Goal: Task Accomplishment & Management: Manage account settings

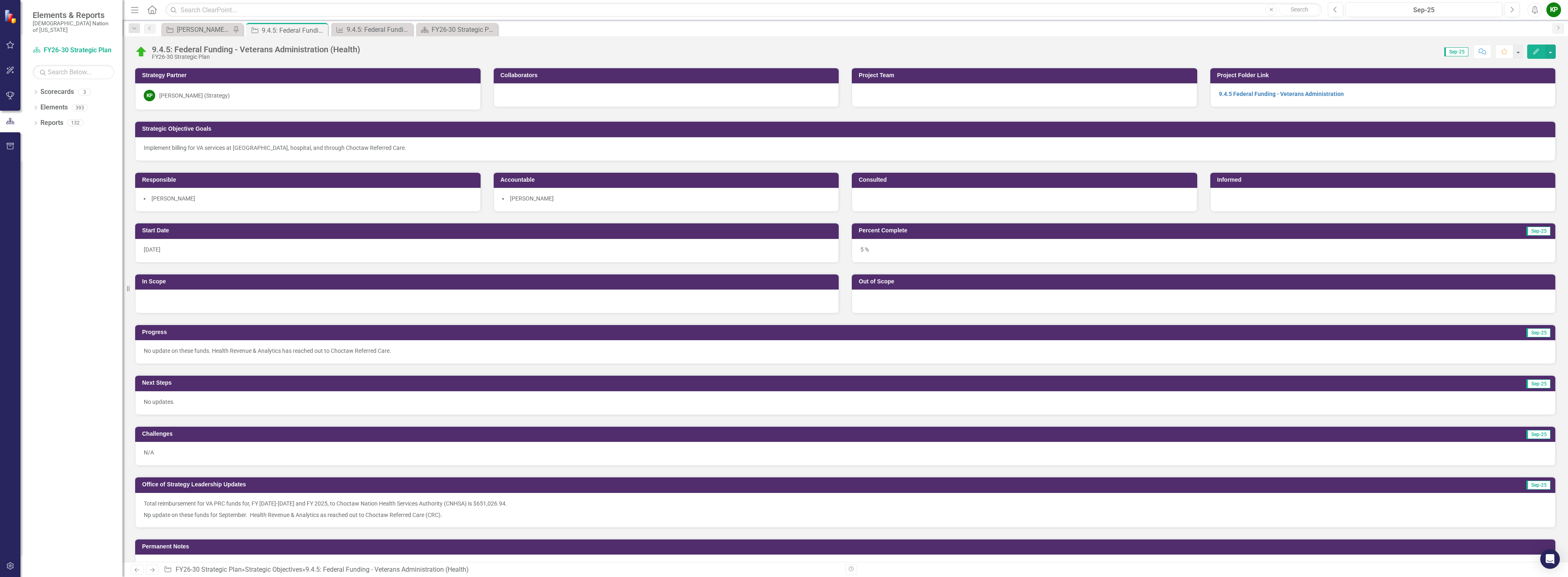
click at [220, 26] on div "[PERSON_NAME] SO's" at bounding box center [204, 30] width 54 height 10
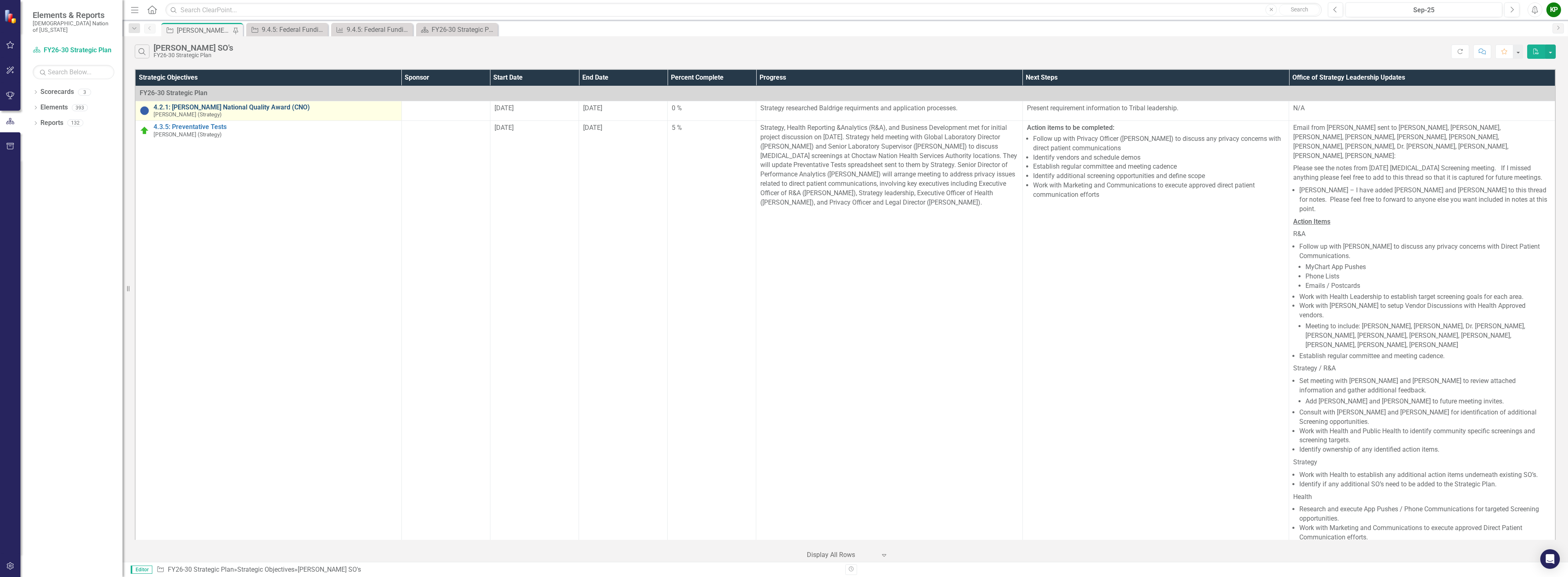
click at [257, 106] on link "4.2.1: [PERSON_NAME] National Quality Award (CNO)" at bounding box center [275, 107] width 244 height 7
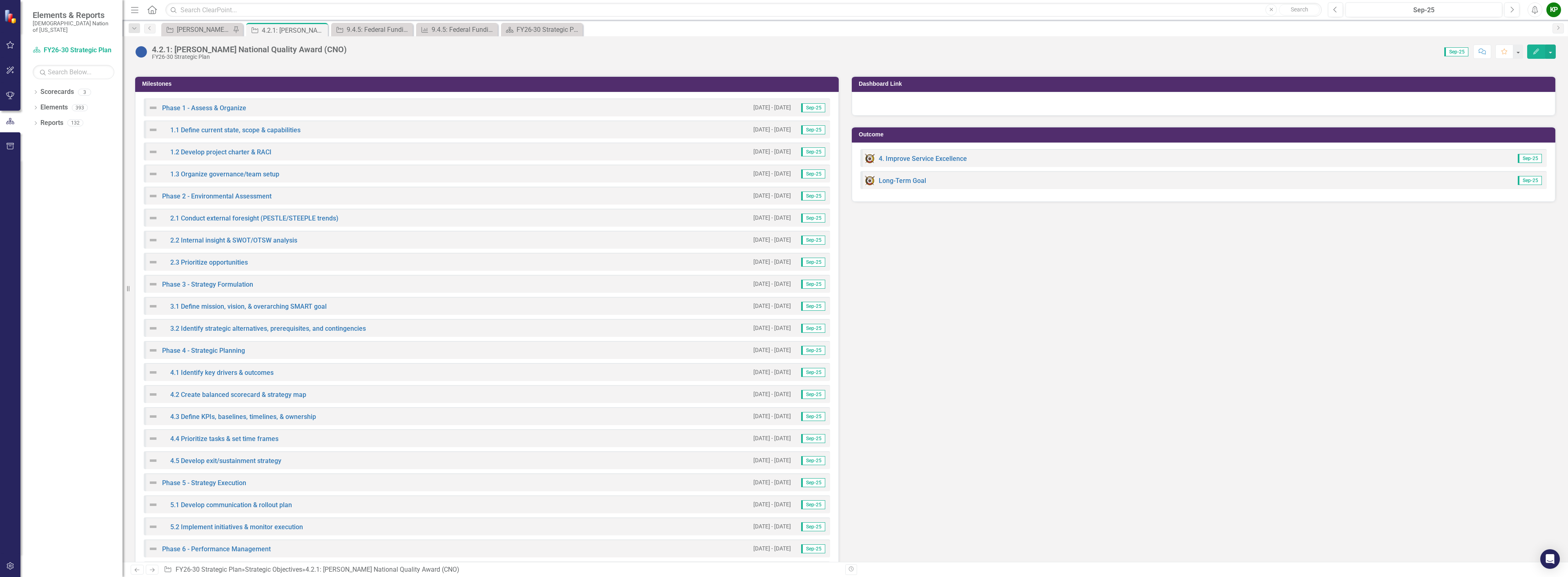
scroll to position [939, 0]
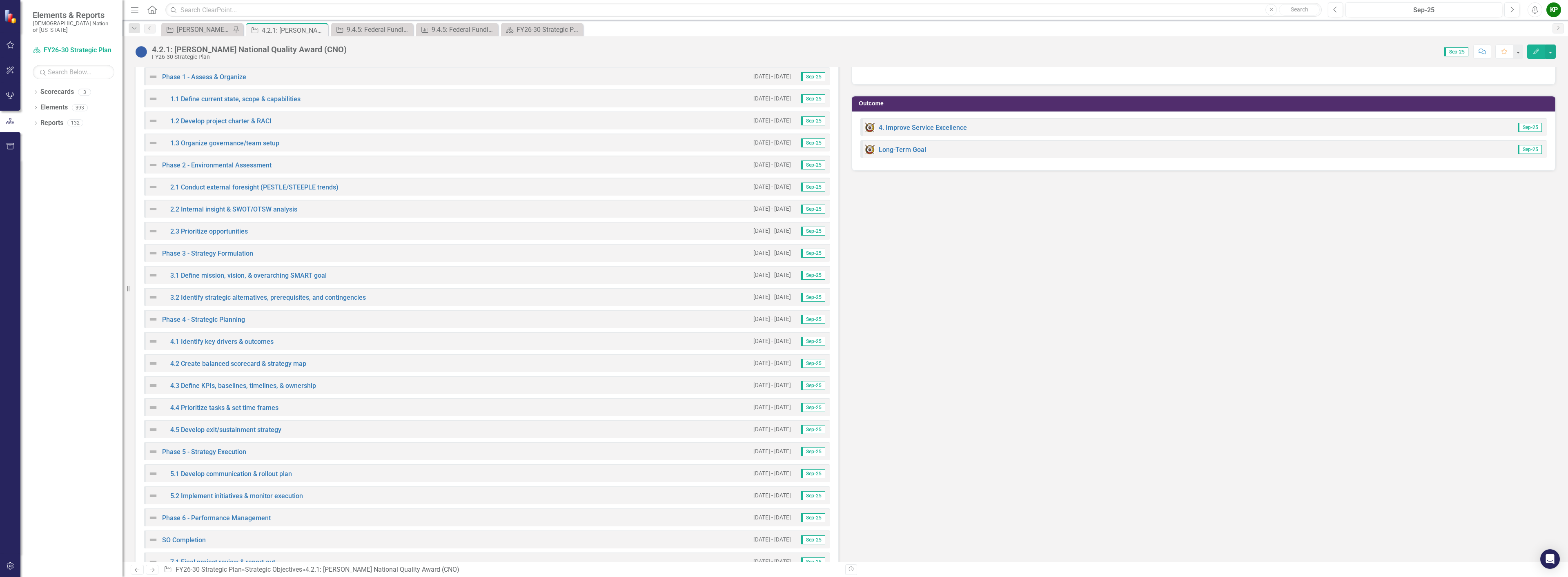
click at [152, 79] on img at bounding box center [153, 77] width 10 height 10
click at [153, 77] on img at bounding box center [153, 77] width 10 height 10
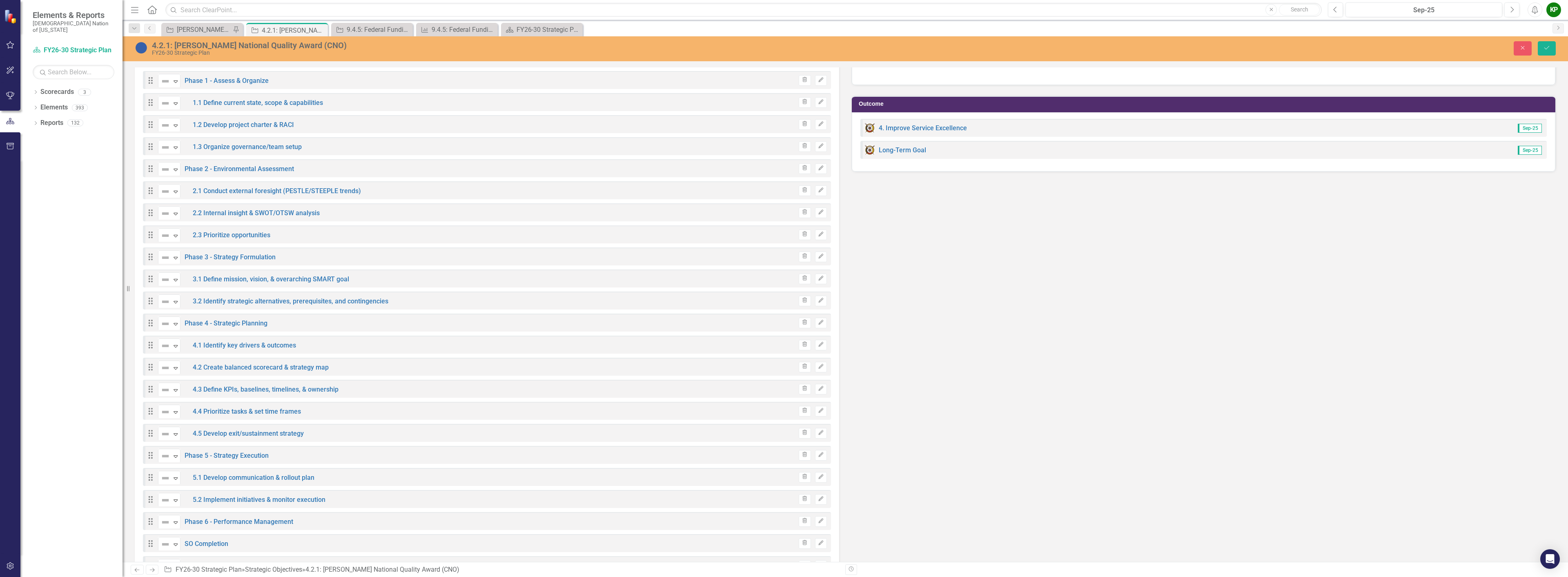
scroll to position [943, 0]
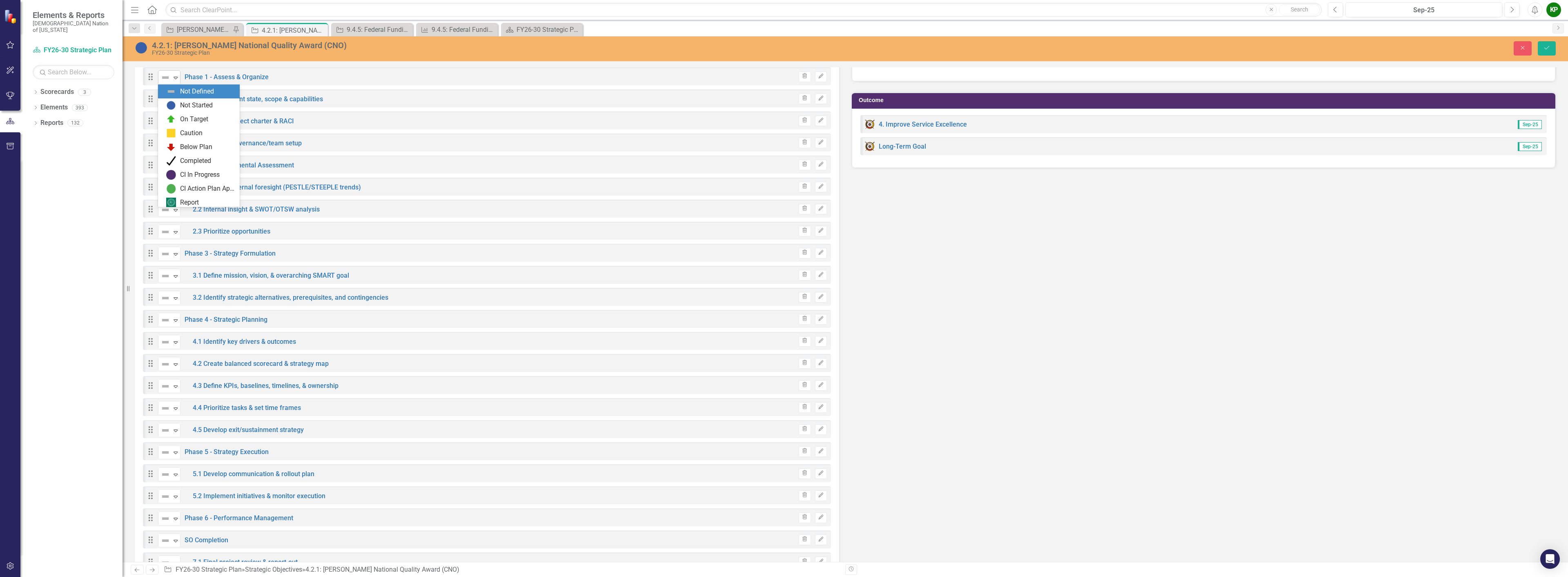
click at [179, 80] on icon "Expand" at bounding box center [175, 78] width 8 height 7
click at [183, 103] on div "Not Started" at bounding box center [197, 105] width 33 height 9
click at [175, 99] on icon "Expand" at bounding box center [175, 100] width 8 height 7
click at [173, 124] on img at bounding box center [171, 128] width 10 height 10
click at [173, 119] on icon "Expand" at bounding box center [175, 122] width 8 height 7
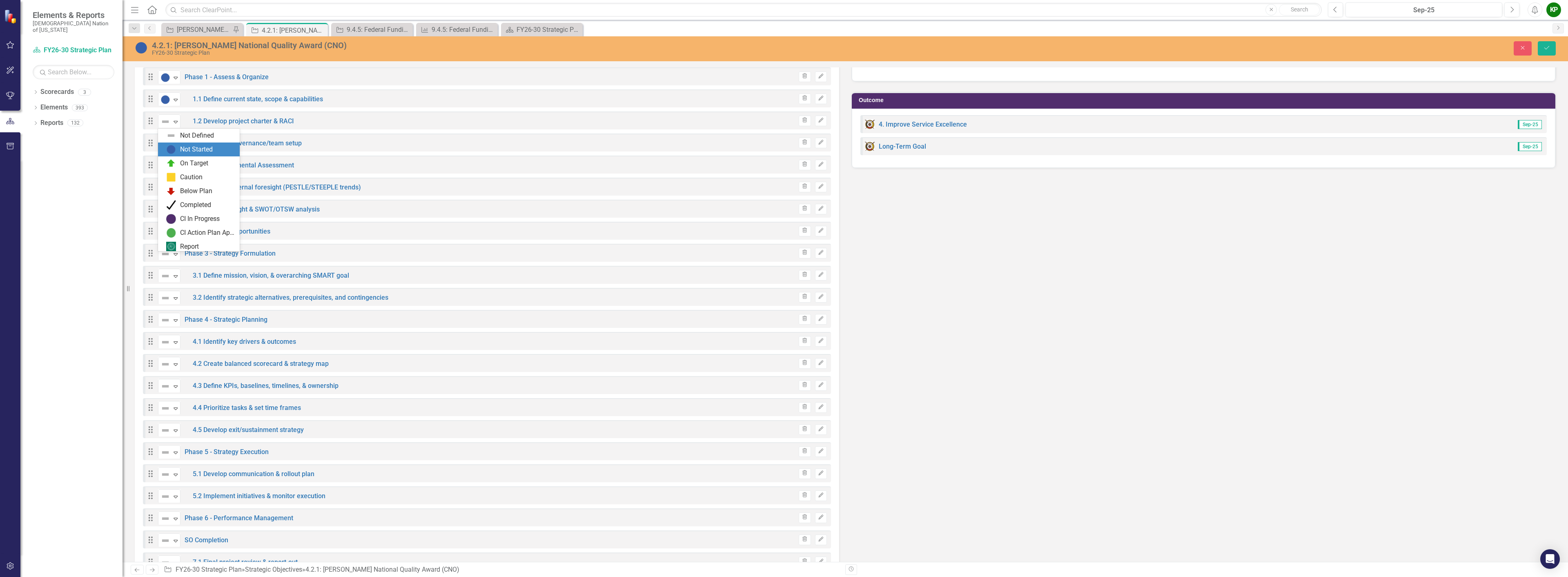
click at [174, 150] on img at bounding box center [171, 149] width 10 height 10
click at [173, 143] on icon "Expand" at bounding box center [175, 143] width 8 height 7
click at [176, 170] on div "Not Started" at bounding box center [201, 171] width 69 height 10
click at [176, 170] on div "Expand" at bounding box center [175, 166] width 8 height 13
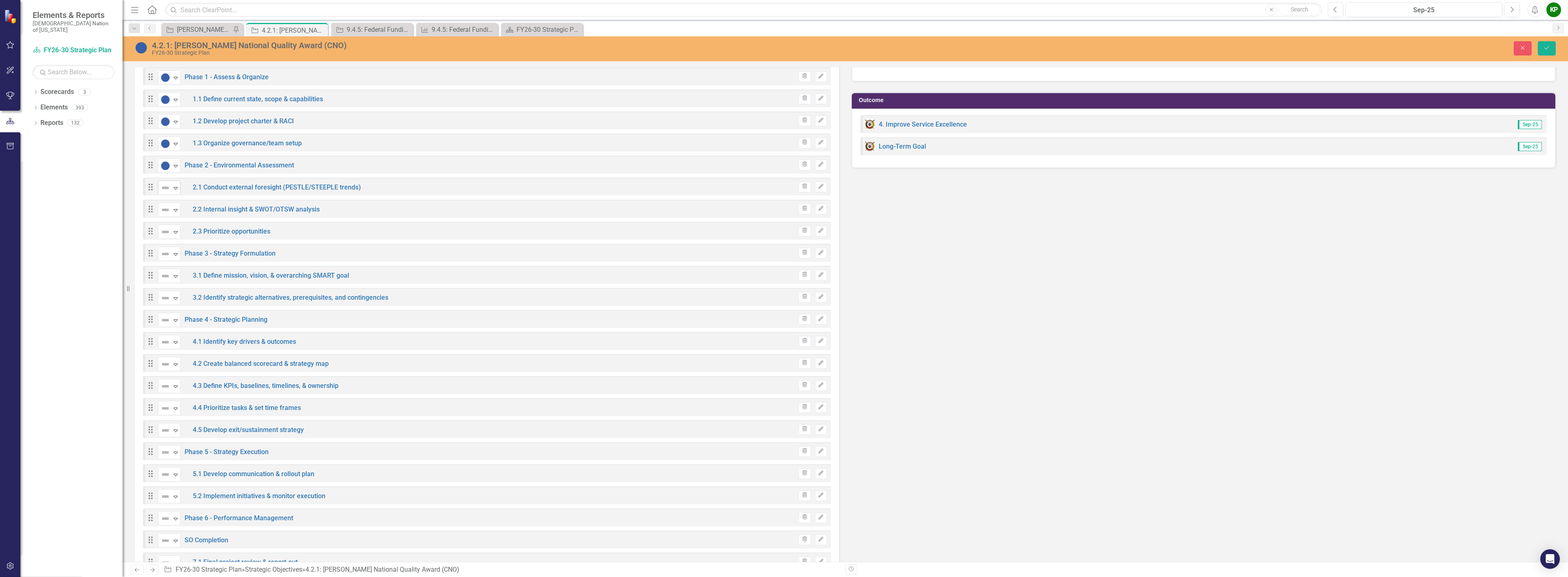
click at [176, 190] on icon "Expand" at bounding box center [175, 188] width 8 height 7
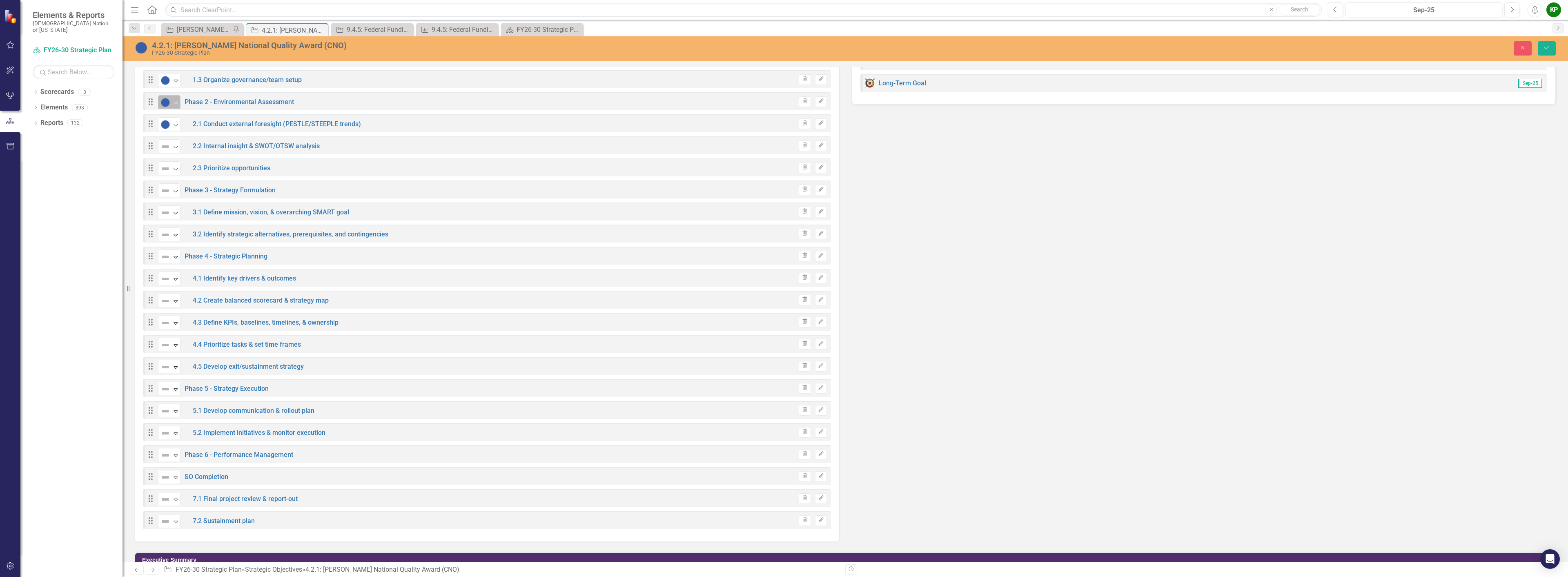
scroll to position [1025, 0]
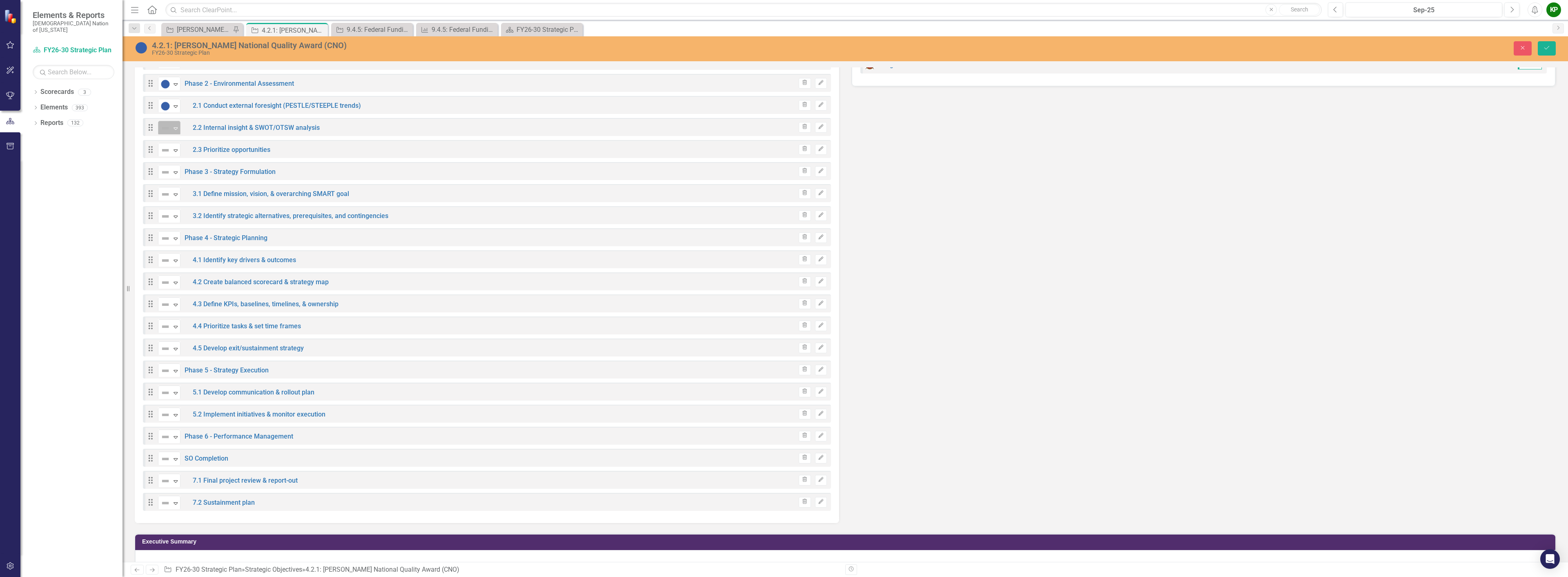
click at [174, 129] on icon "Expand" at bounding box center [175, 129] width 8 height 7
click at [175, 150] on icon "Expand" at bounding box center [175, 150] width 8 height 7
click at [175, 175] on icon "Expand" at bounding box center [175, 172] width 8 height 7
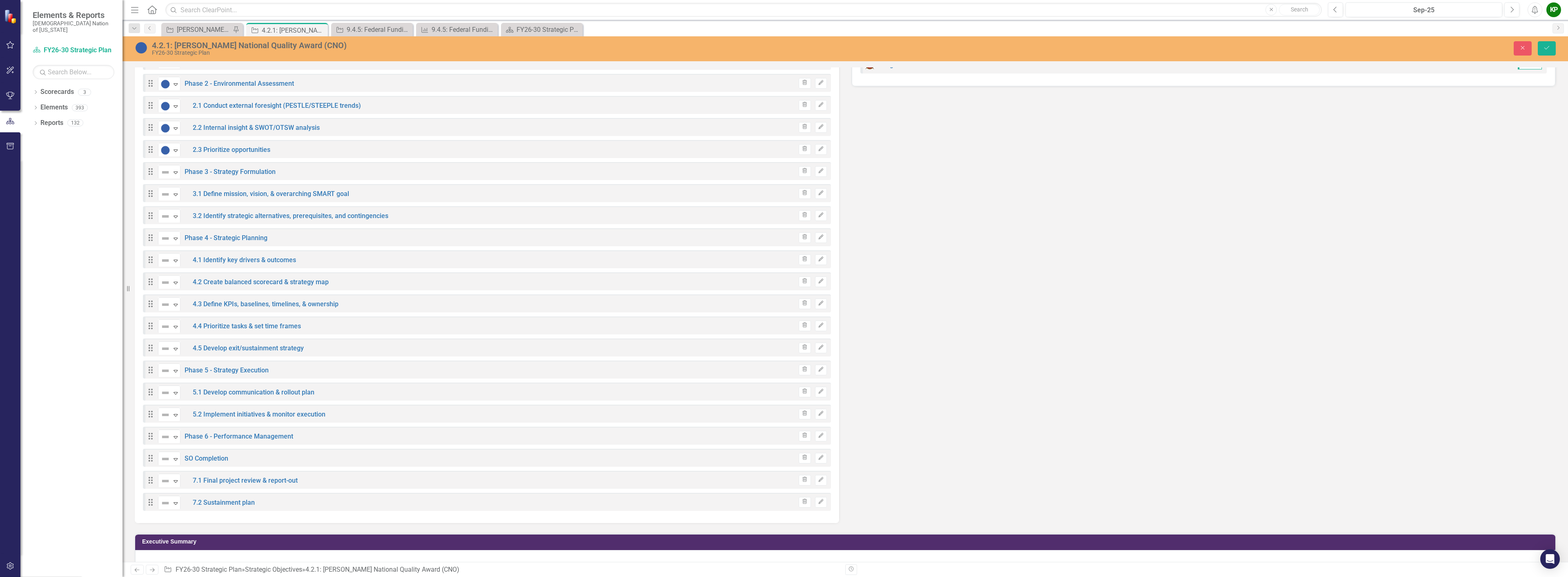
click at [174, 191] on icon "Expand" at bounding box center [175, 194] width 8 height 7
click at [175, 219] on icon "Expand" at bounding box center [175, 216] width 8 height 7
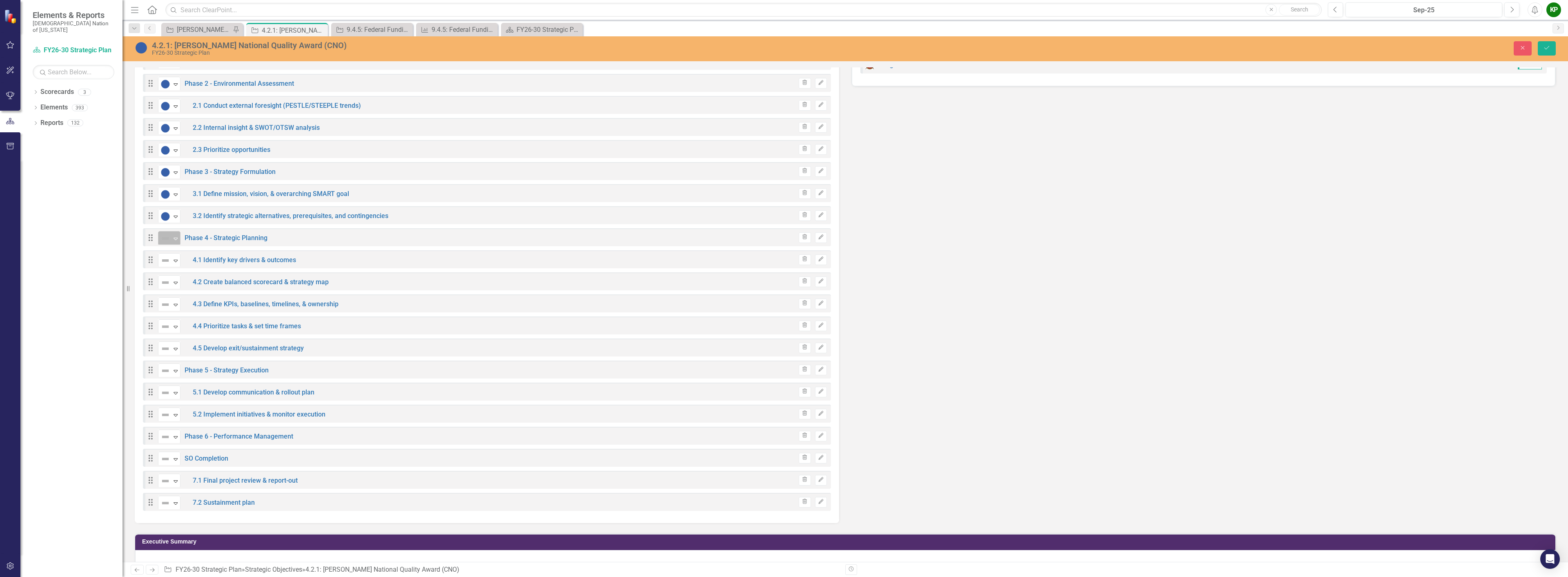
click at [174, 241] on icon "Expand" at bounding box center [175, 239] width 8 height 7
drag, startPoint x: 181, startPoint y: 264, endPoint x: 182, endPoint y: 260, distance: 4.1
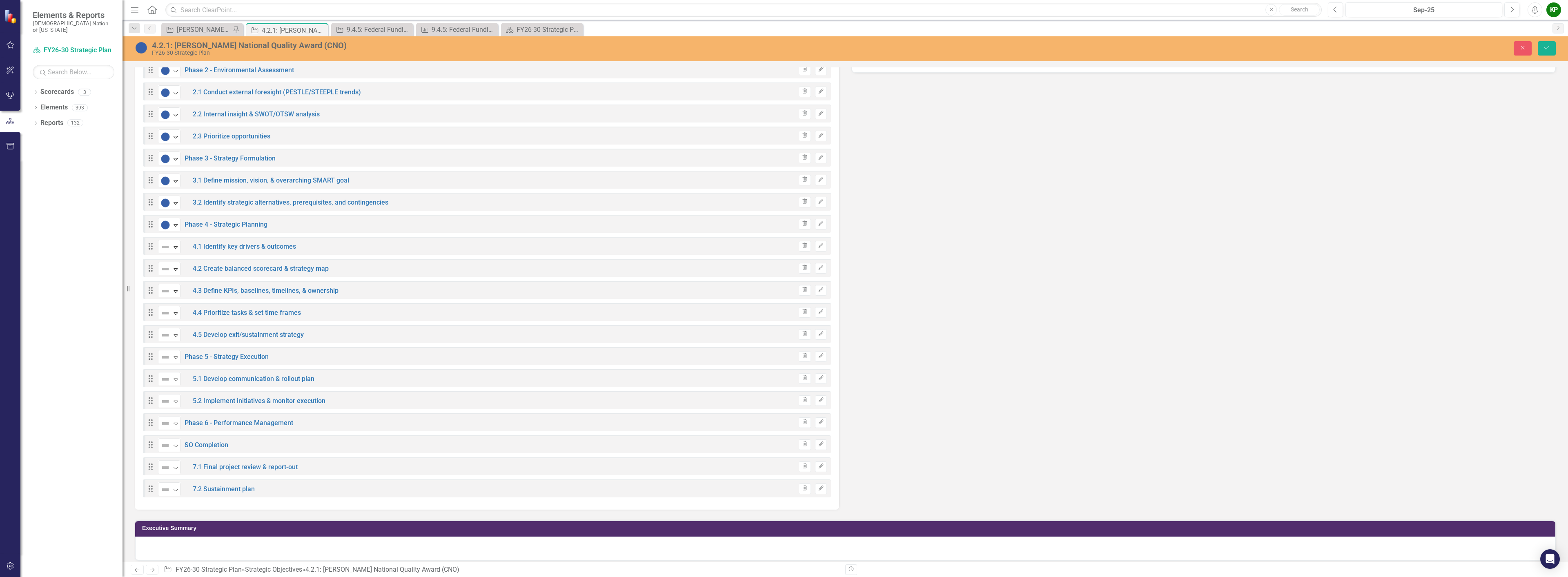
scroll to position [1045, 0]
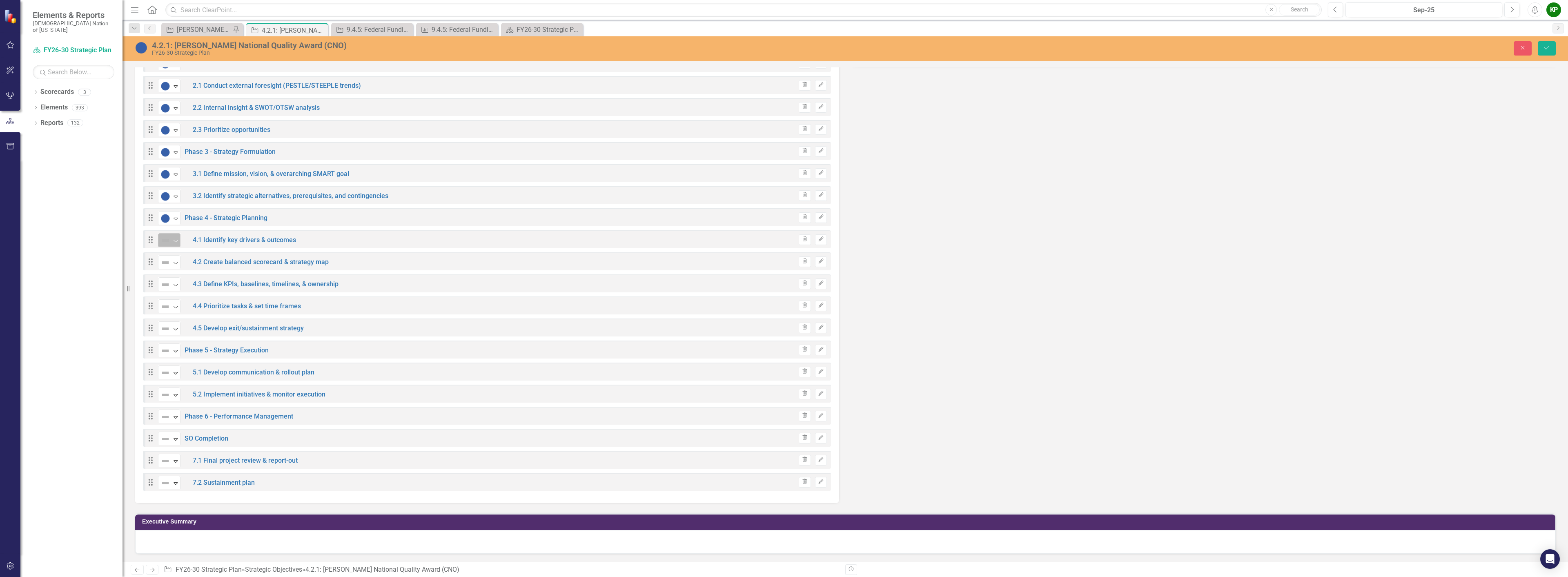
click at [175, 236] on div "Expand" at bounding box center [175, 240] width 8 height 13
click at [177, 264] on icon "Expand" at bounding box center [175, 262] width 8 height 7
click at [174, 288] on icon "Expand" at bounding box center [175, 284] width 8 height 7
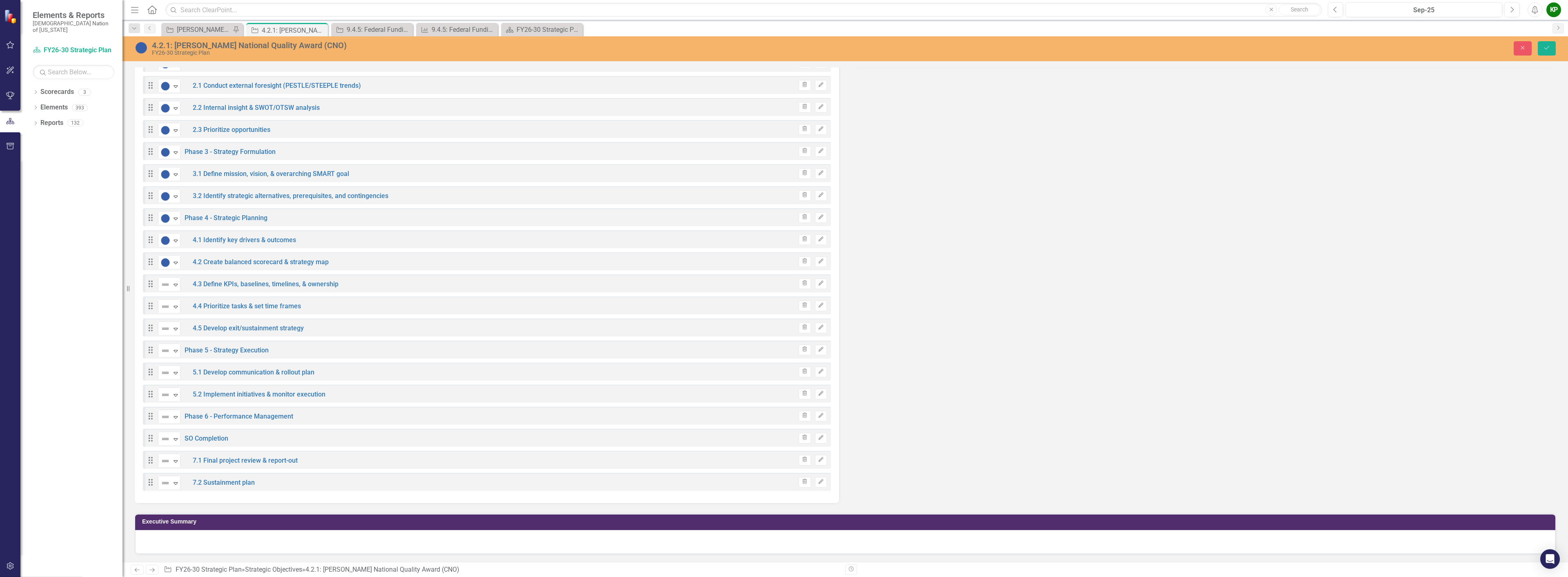
click at [178, 310] on div "Expand" at bounding box center [175, 307] width 8 height 13
drag, startPoint x: 184, startPoint y: 324, endPoint x: 184, endPoint y: 329, distance: 5.0
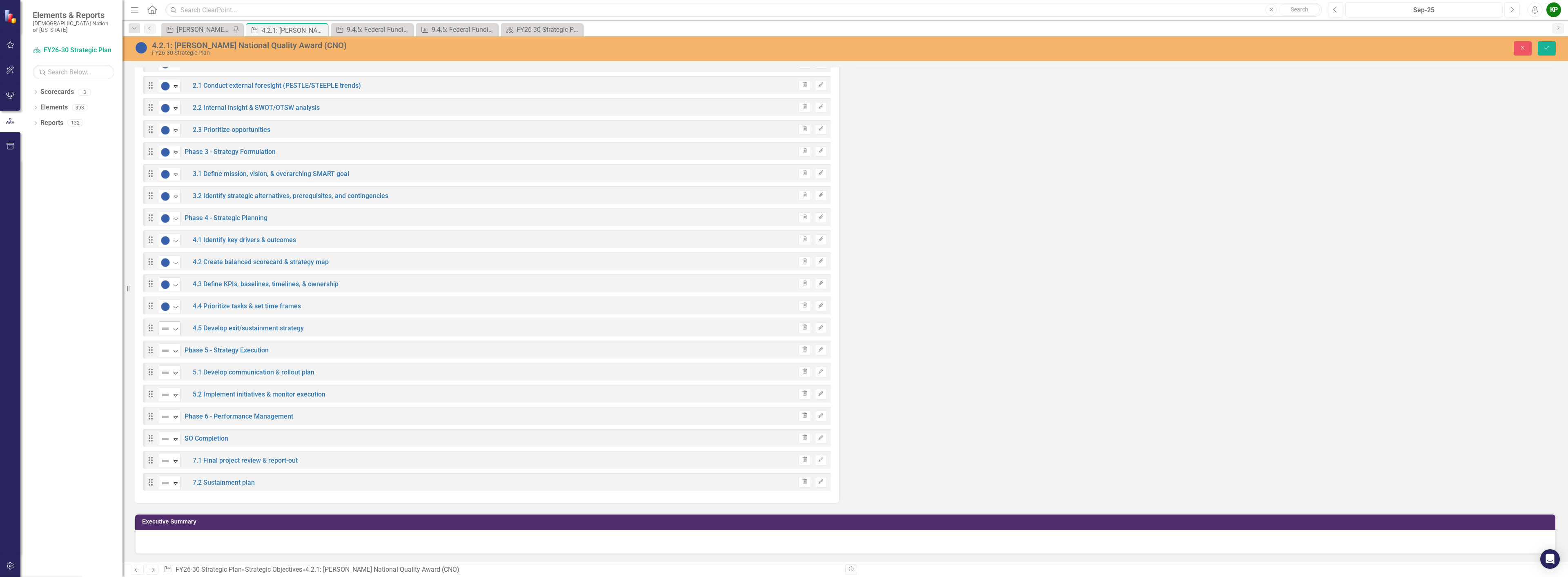
click at [178, 329] on icon "Expand" at bounding box center [175, 329] width 8 height 7
click at [179, 350] on icon "Expand" at bounding box center [175, 351] width 8 height 7
click at [177, 370] on icon "Expand" at bounding box center [175, 373] width 8 height 7
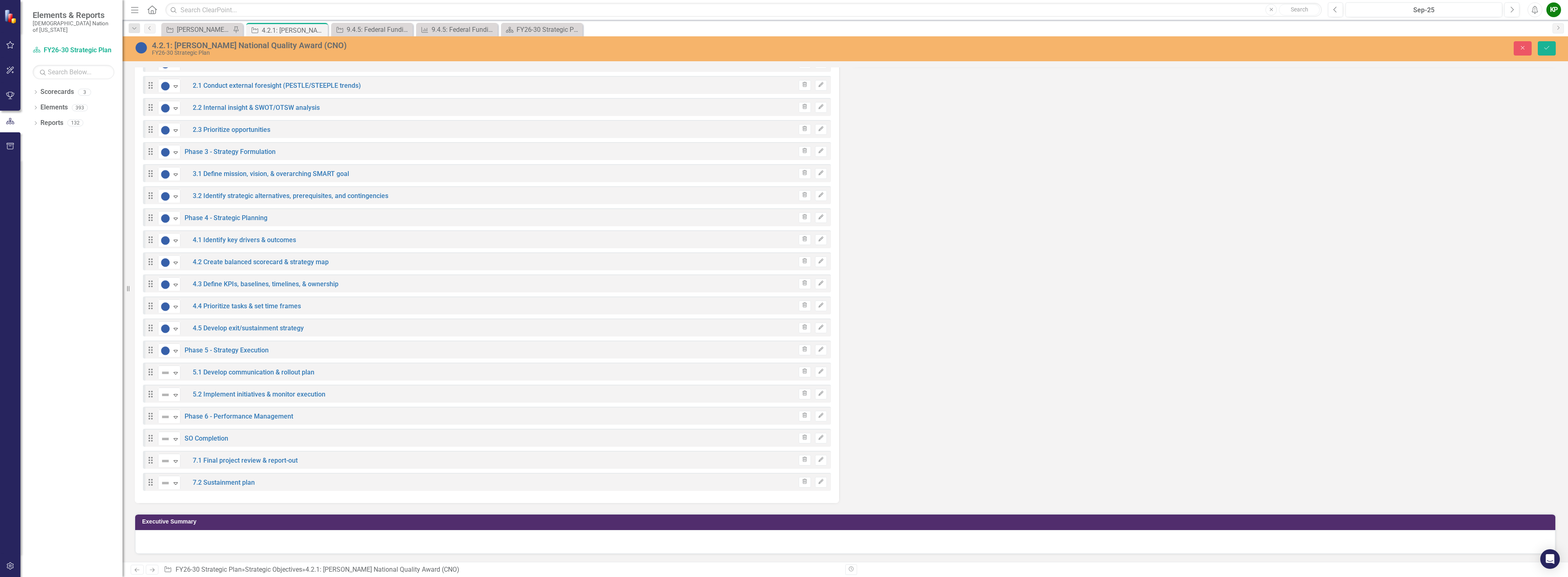
click at [177, 393] on icon "Expand" at bounding box center [175, 395] width 8 height 7
click at [174, 414] on icon "Expand" at bounding box center [175, 417] width 8 height 7
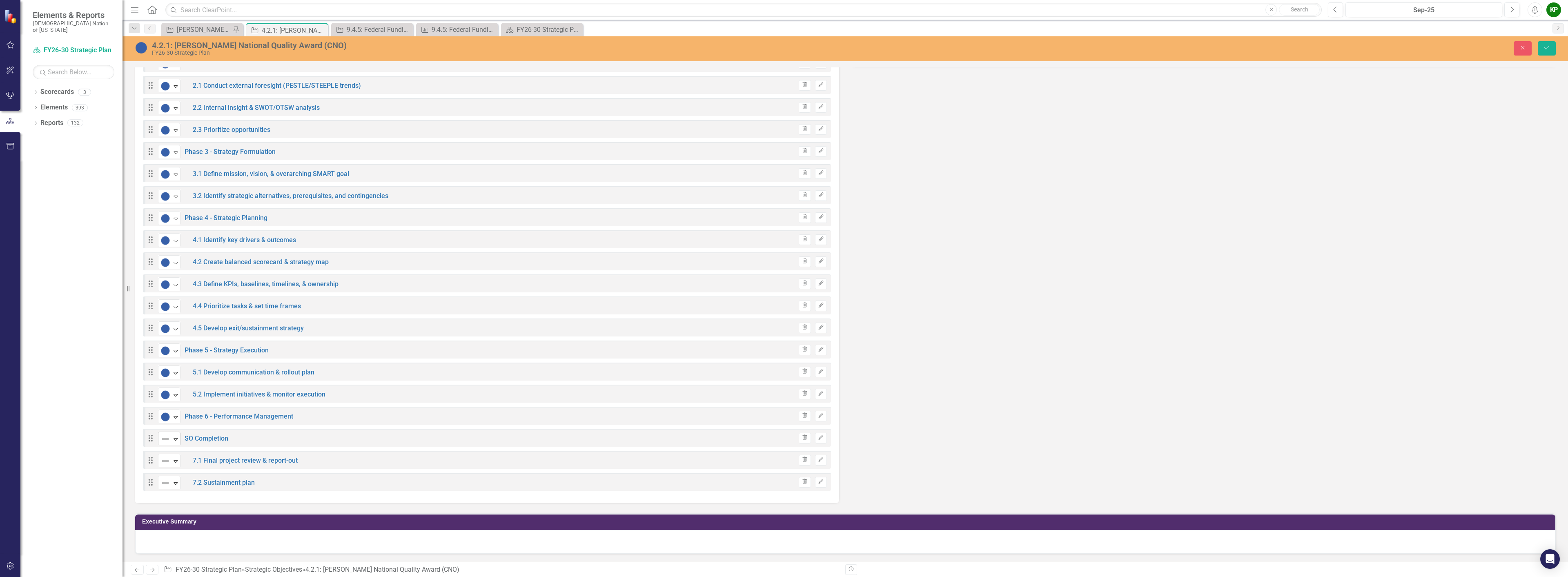
click at [177, 437] on icon "Expand" at bounding box center [175, 439] width 8 height 7
drag, startPoint x: 200, startPoint y: 333, endPoint x: 201, endPoint y: 354, distance: 21.0
click at [177, 461] on icon "Expand" at bounding box center [175, 461] width 8 height 7
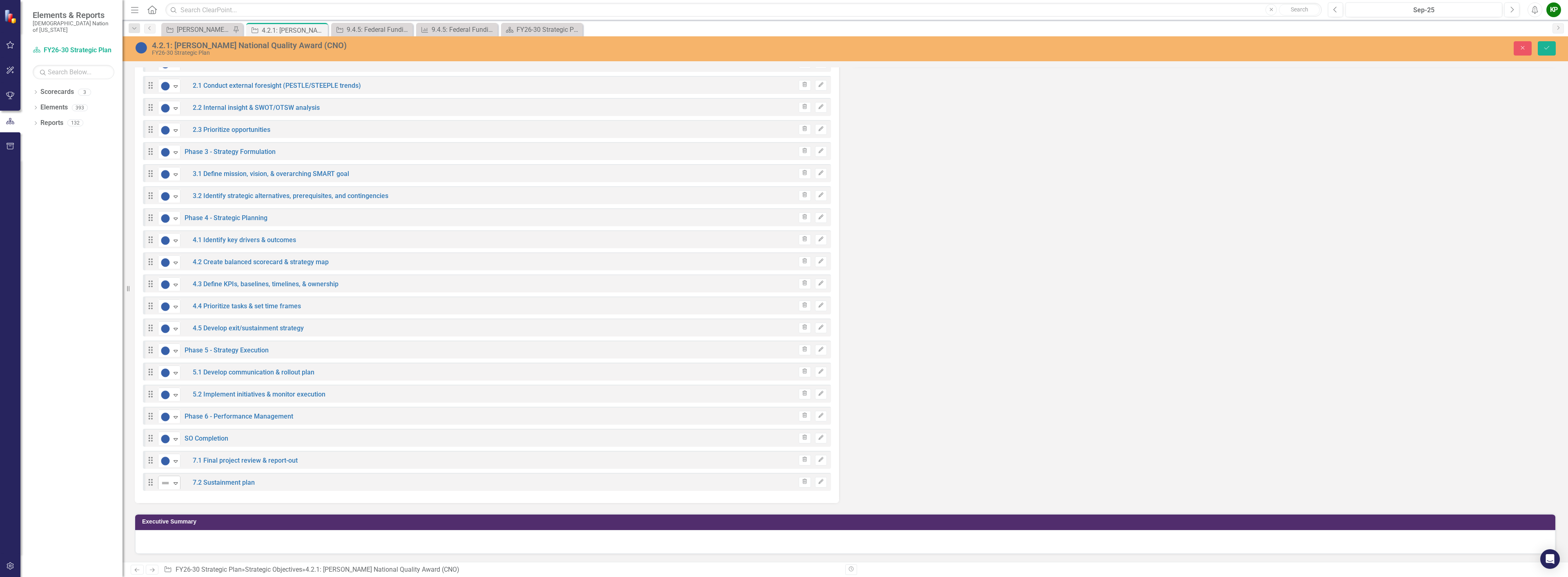
click at [176, 482] on icon "Expand" at bounding box center [175, 484] width 8 height 7
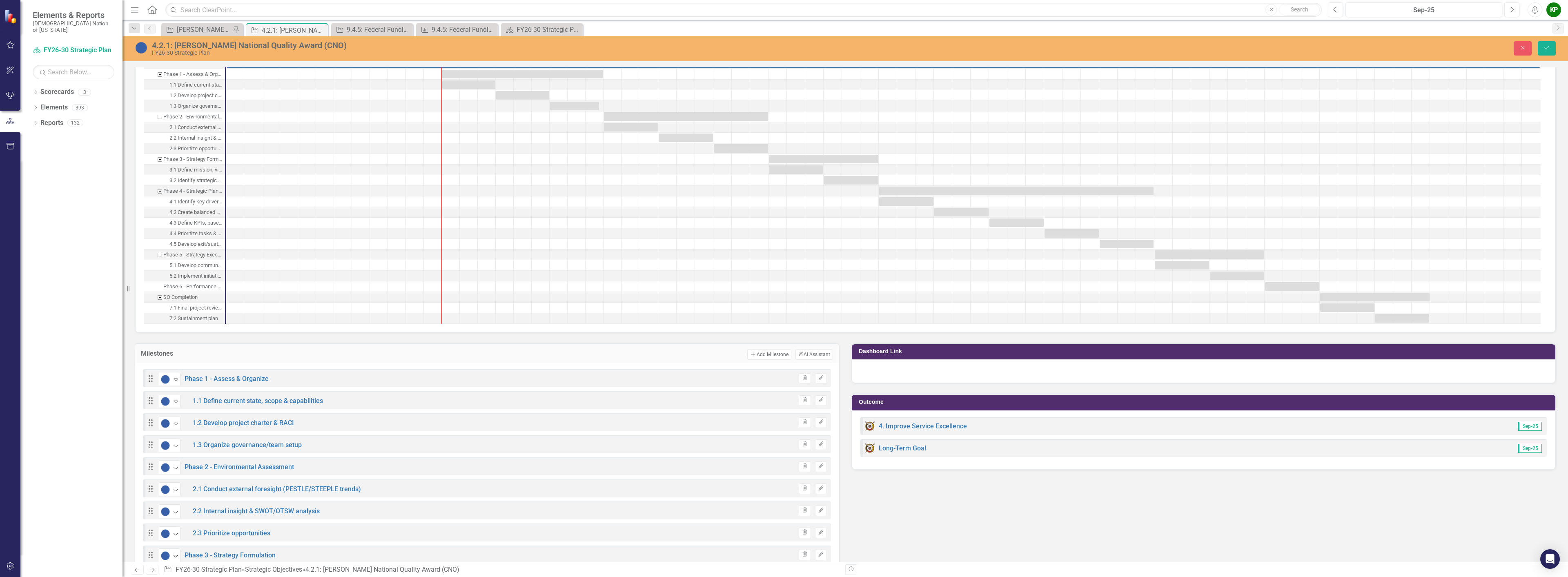
scroll to position [637, 0]
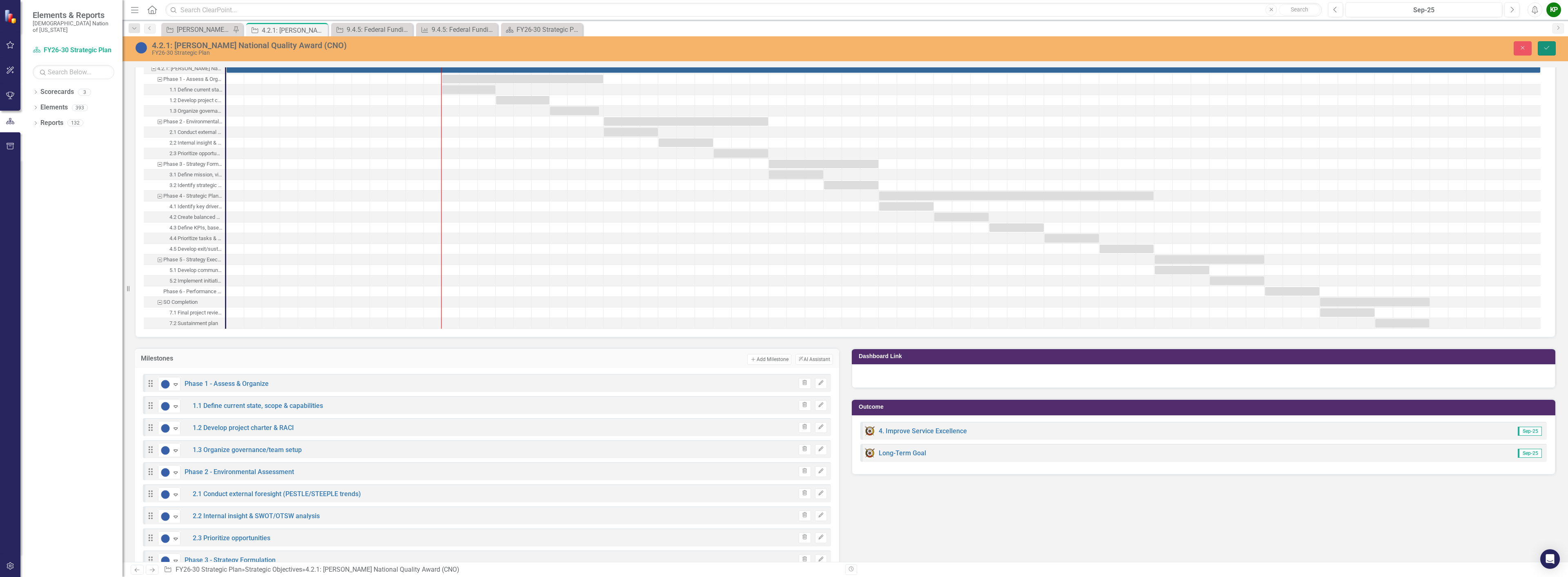
click at [1551, 48] on button "Save" at bounding box center [1547, 48] width 18 height 14
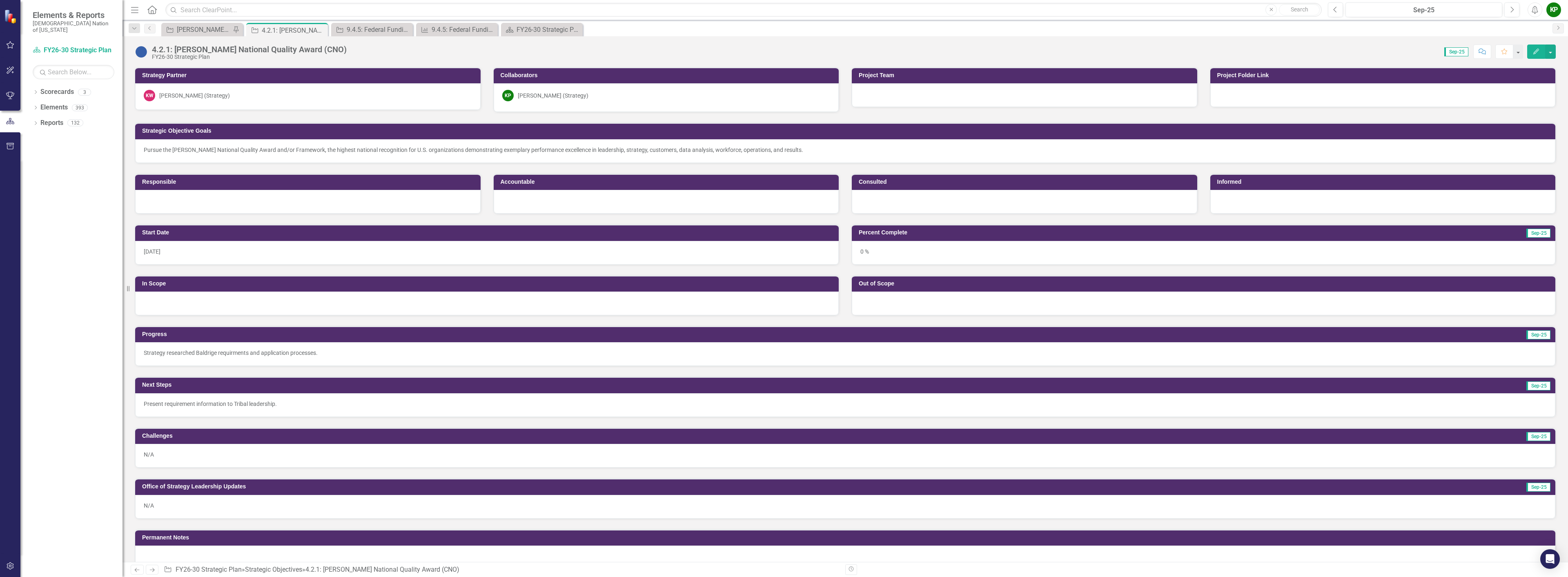
scroll to position [1021, 0]
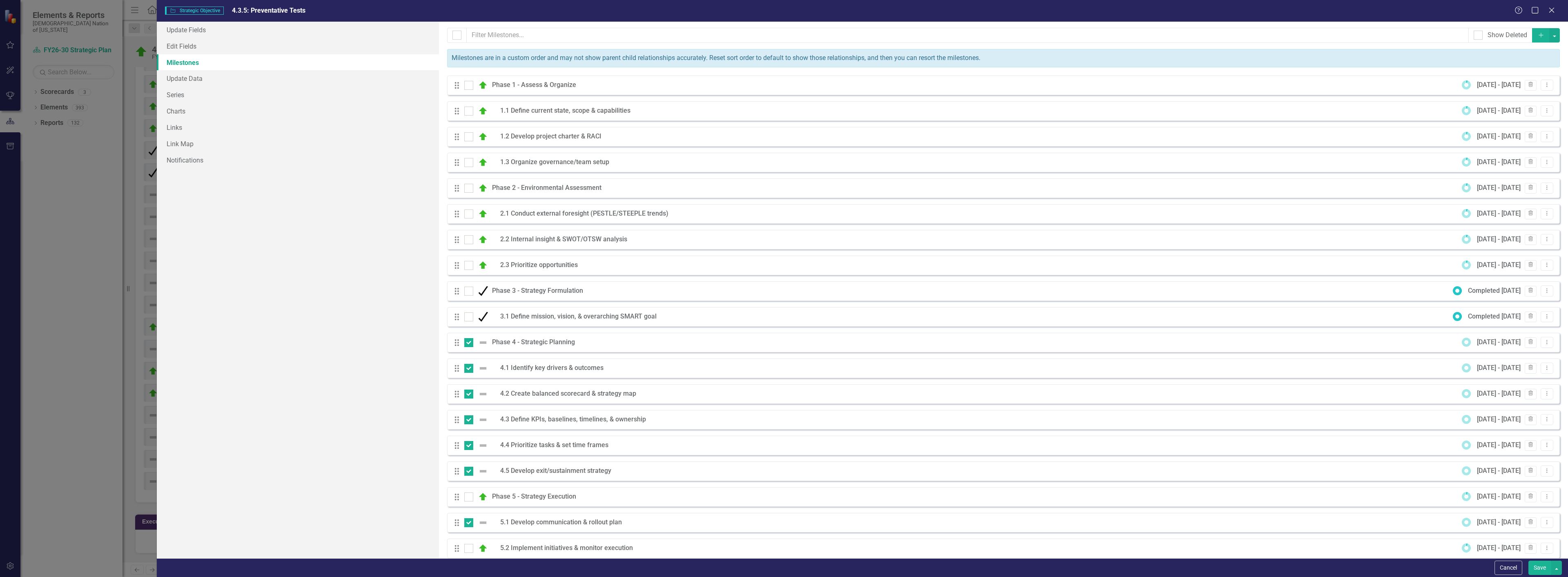
scroll to position [141, 0]
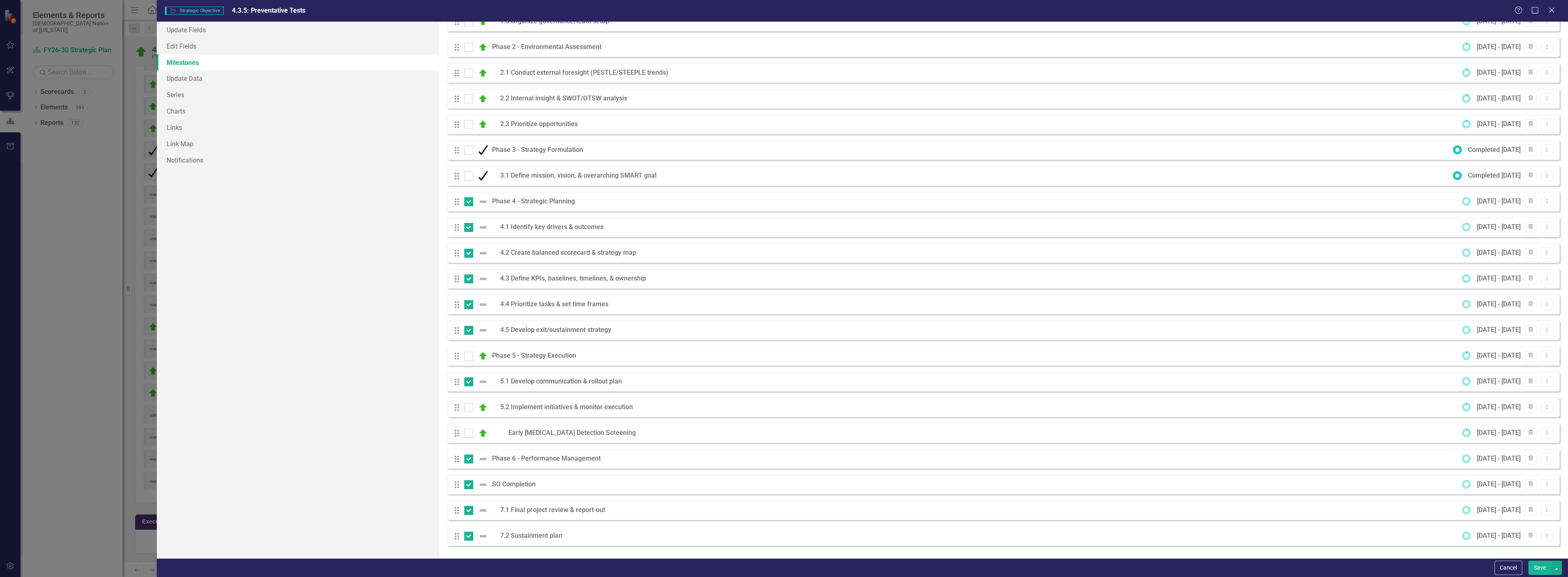
click at [1543, 563] on button "Save" at bounding box center [1540, 567] width 23 height 14
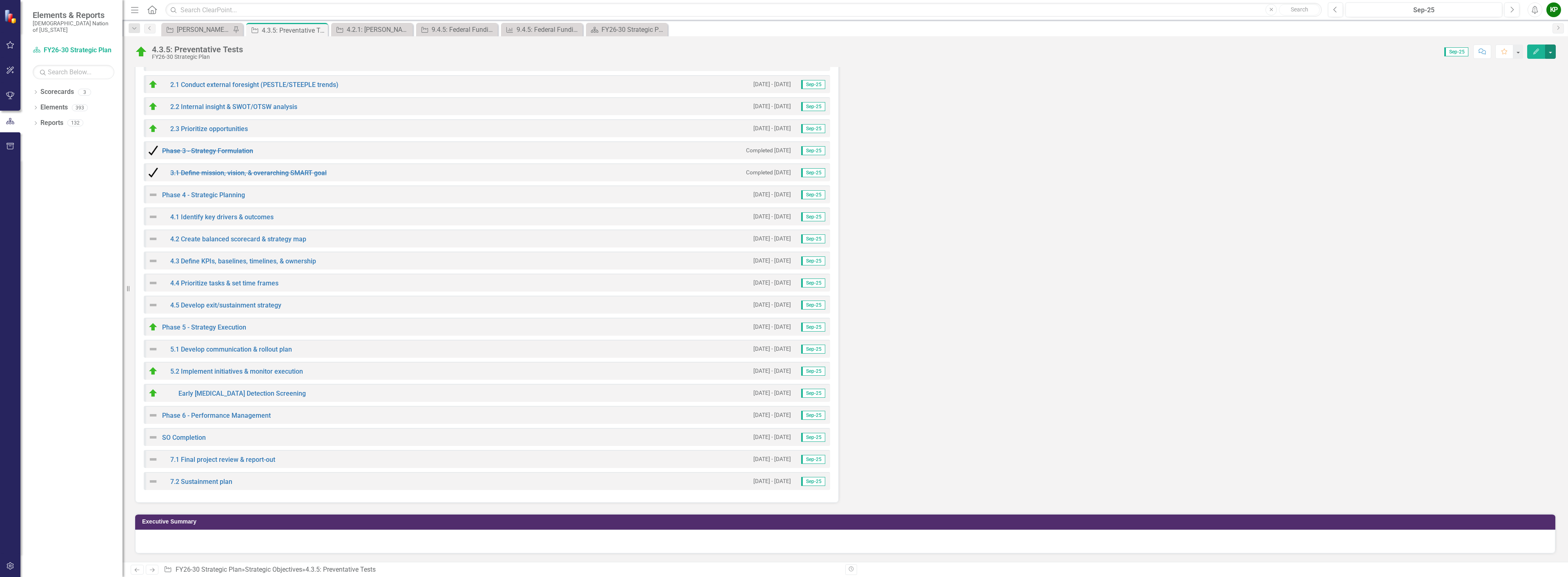
scroll to position [2219, 0]
click at [1548, 53] on button "button" at bounding box center [1550, 51] width 11 height 14
click at [1489, 65] on link "Edit Edit Strategic Objective" at bounding box center [1501, 66] width 109 height 15
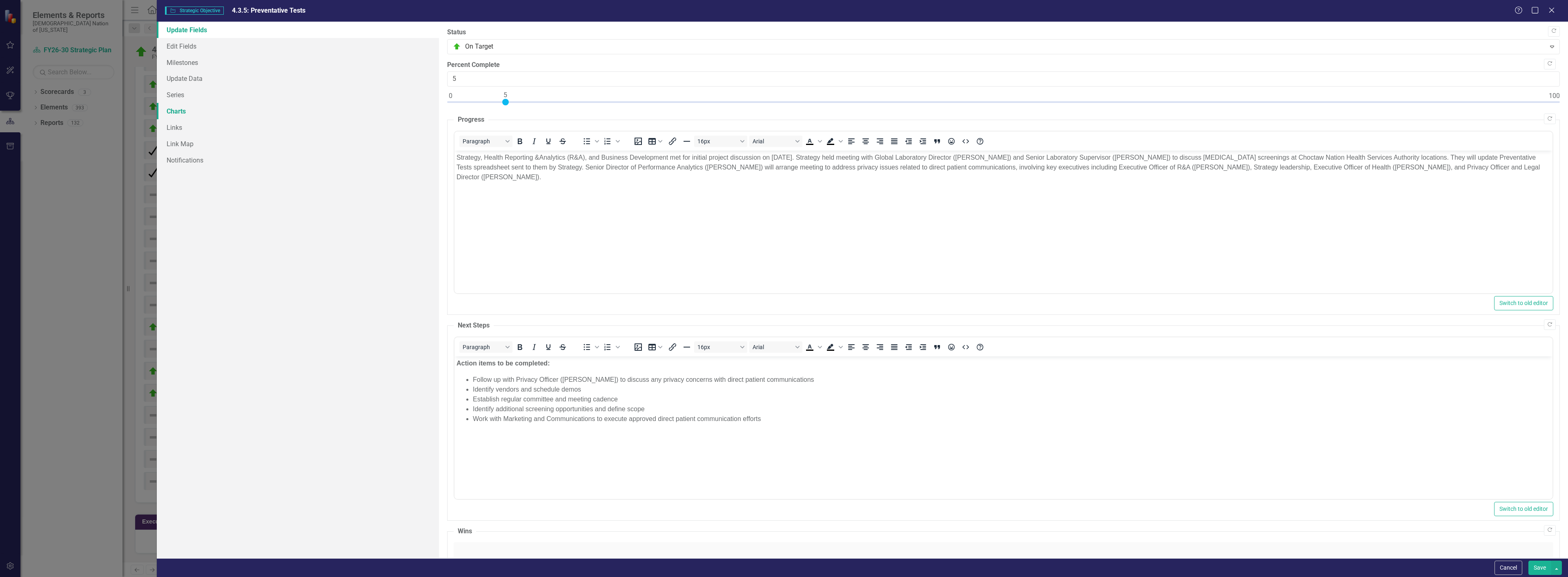
scroll to position [0, 0]
click at [188, 64] on link "Milestones" at bounding box center [297, 62] width 282 height 16
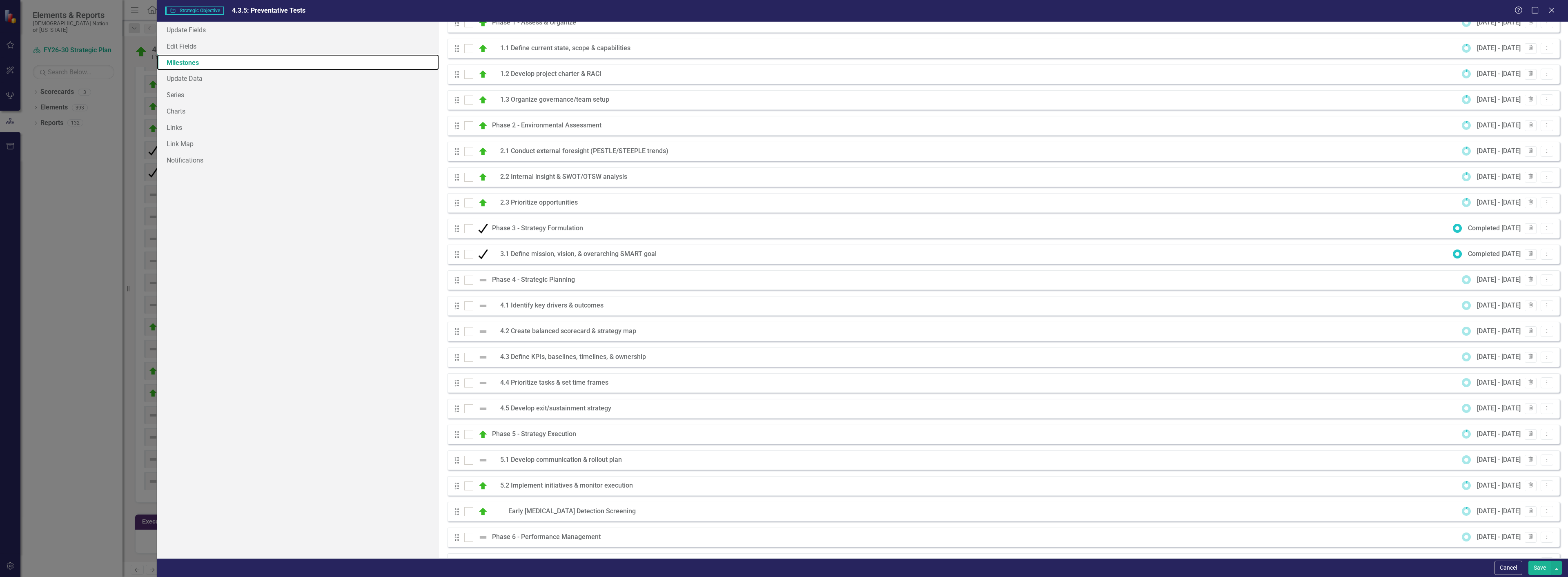
scroll to position [82, 0]
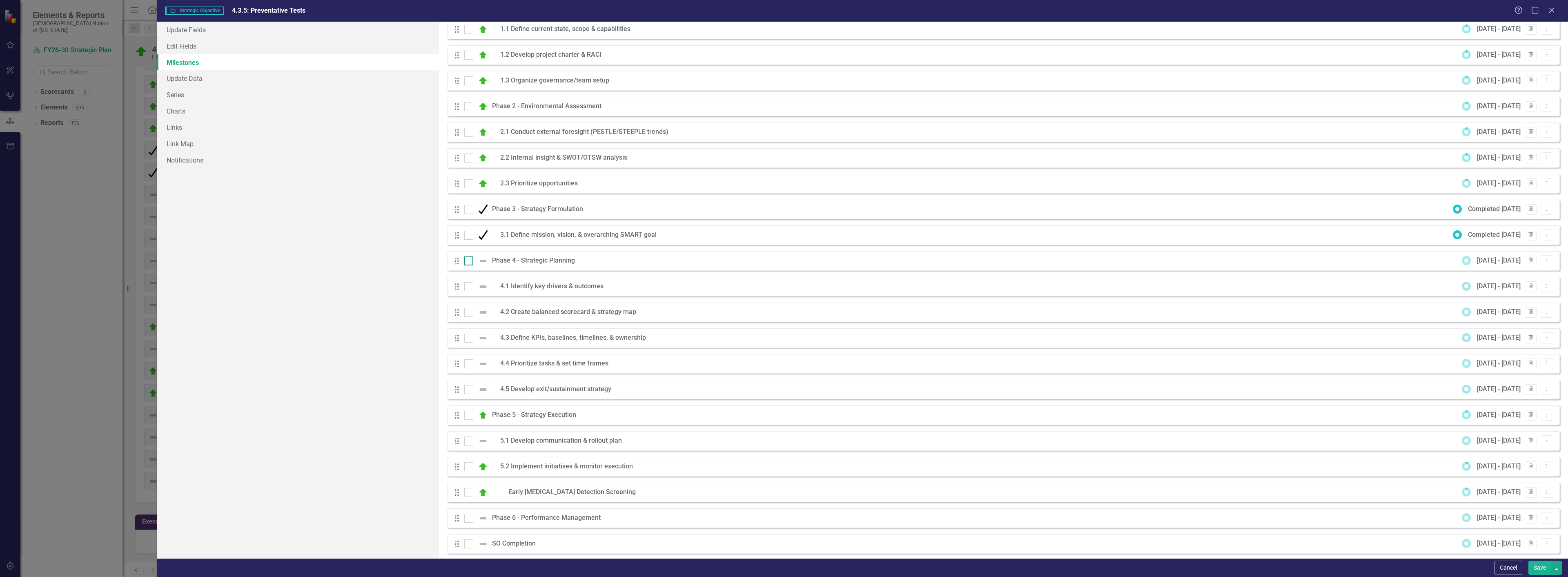
click at [468, 265] on div at bounding box center [469, 261] width 9 height 9
click at [468, 261] on input "checkbox" at bounding box center [467, 259] width 5 height 5
checkbox input "true"
click at [469, 286] on input "checkbox" at bounding box center [467, 284] width 5 height 5
checkbox input "true"
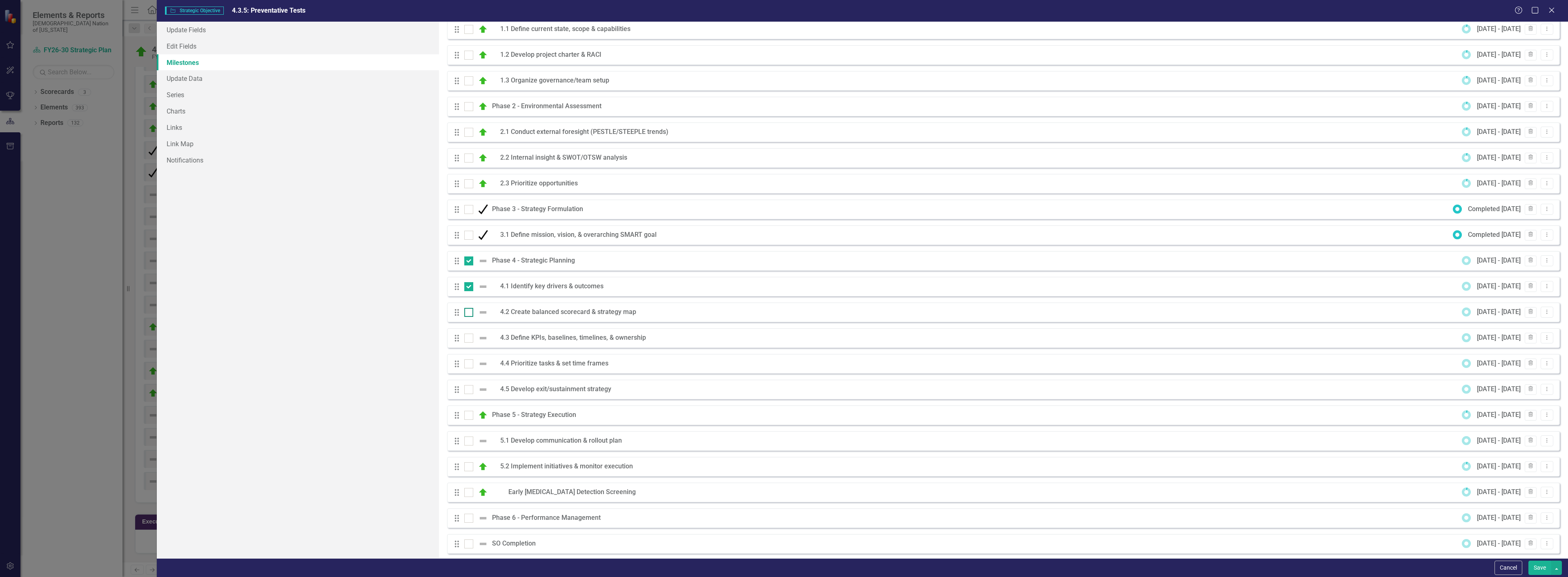
click at [469, 312] on div at bounding box center [469, 312] width 9 height 9
click at [469, 312] on input "checkbox" at bounding box center [467, 311] width 5 height 5
checkbox input "true"
click at [468, 337] on input "checkbox" at bounding box center [467, 336] width 5 height 5
checkbox input "true"
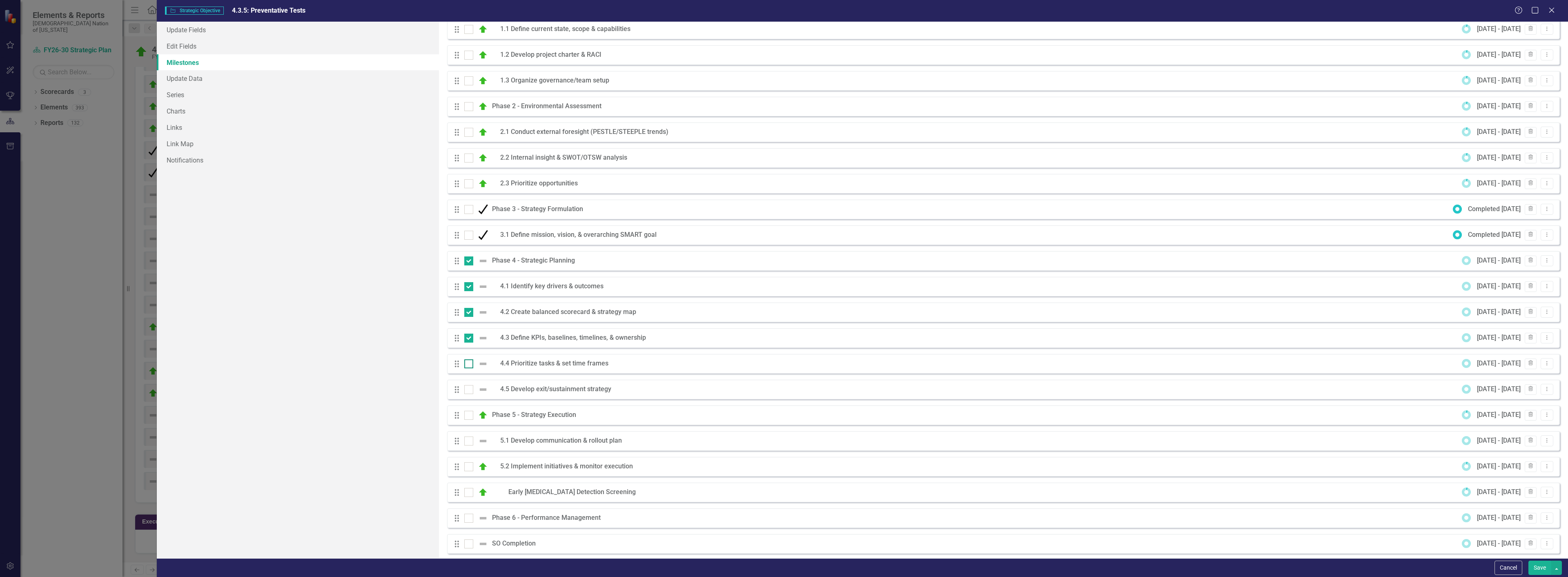
click at [469, 361] on input "checkbox" at bounding box center [467, 362] width 5 height 5
checkbox input "true"
click at [468, 387] on input "checkbox" at bounding box center [467, 388] width 5 height 5
checkbox input "true"
click at [469, 443] on div at bounding box center [469, 441] width 9 height 9
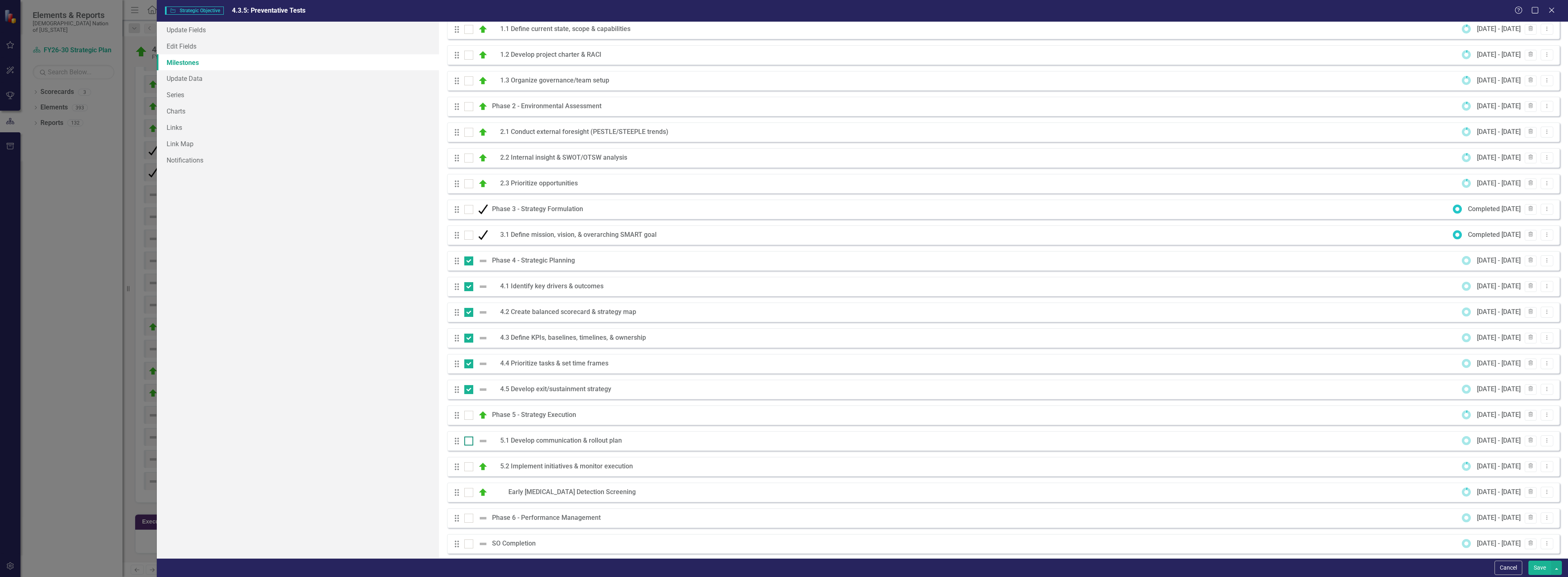
click at [469, 442] on input "checkbox" at bounding box center [467, 439] width 5 height 5
checkbox input "true"
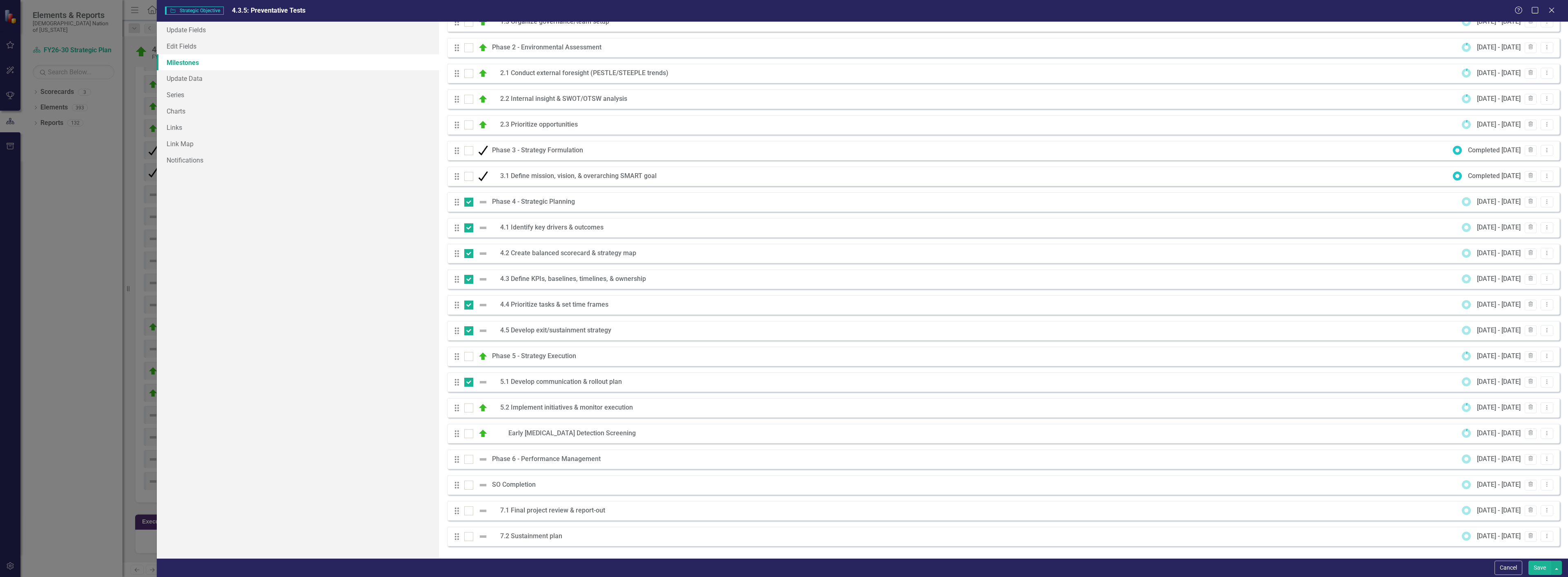
scroll to position [141, 0]
click at [473, 457] on div at bounding box center [469, 459] width 9 height 9
click at [469, 457] on input "checkbox" at bounding box center [467, 457] width 5 height 5
checkbox input "true"
click at [467, 488] on div at bounding box center [469, 484] width 9 height 9
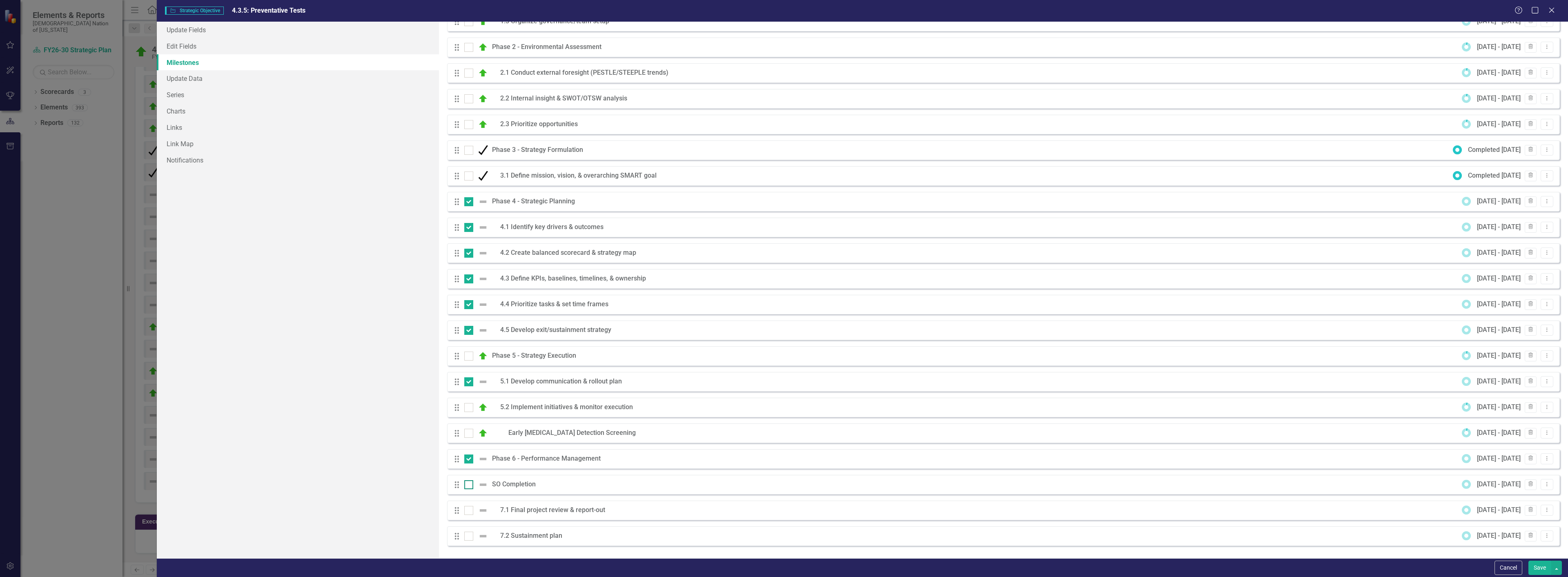
click at [467, 486] on input "checkbox" at bounding box center [467, 483] width 5 height 5
checkbox input "true"
click at [468, 508] on input "checkbox" at bounding box center [467, 509] width 5 height 5
checkbox input "true"
click at [468, 537] on div at bounding box center [469, 536] width 9 height 9
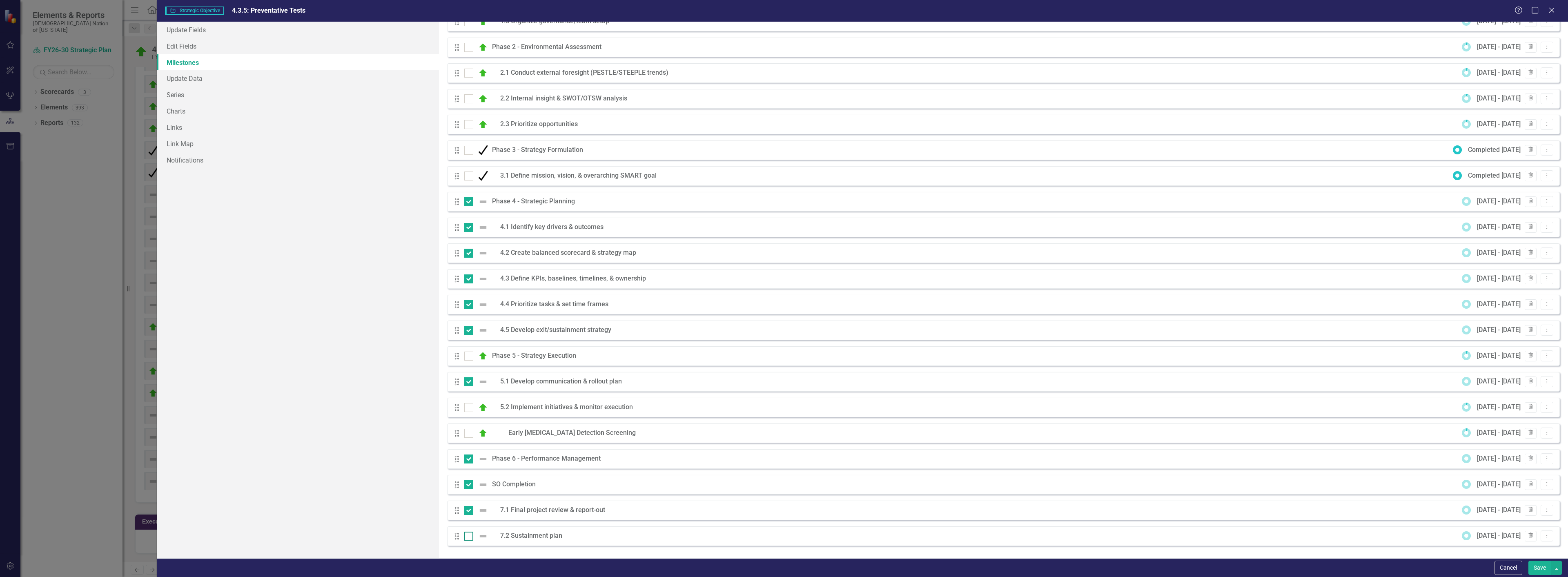
click at [468, 537] on input "checkbox" at bounding box center [467, 534] width 5 height 5
checkbox input "true"
click at [487, 202] on img at bounding box center [483, 202] width 10 height 10
click at [469, 202] on input "checkbox" at bounding box center [467, 200] width 5 height 5
click at [471, 201] on div at bounding box center [469, 202] width 9 height 9
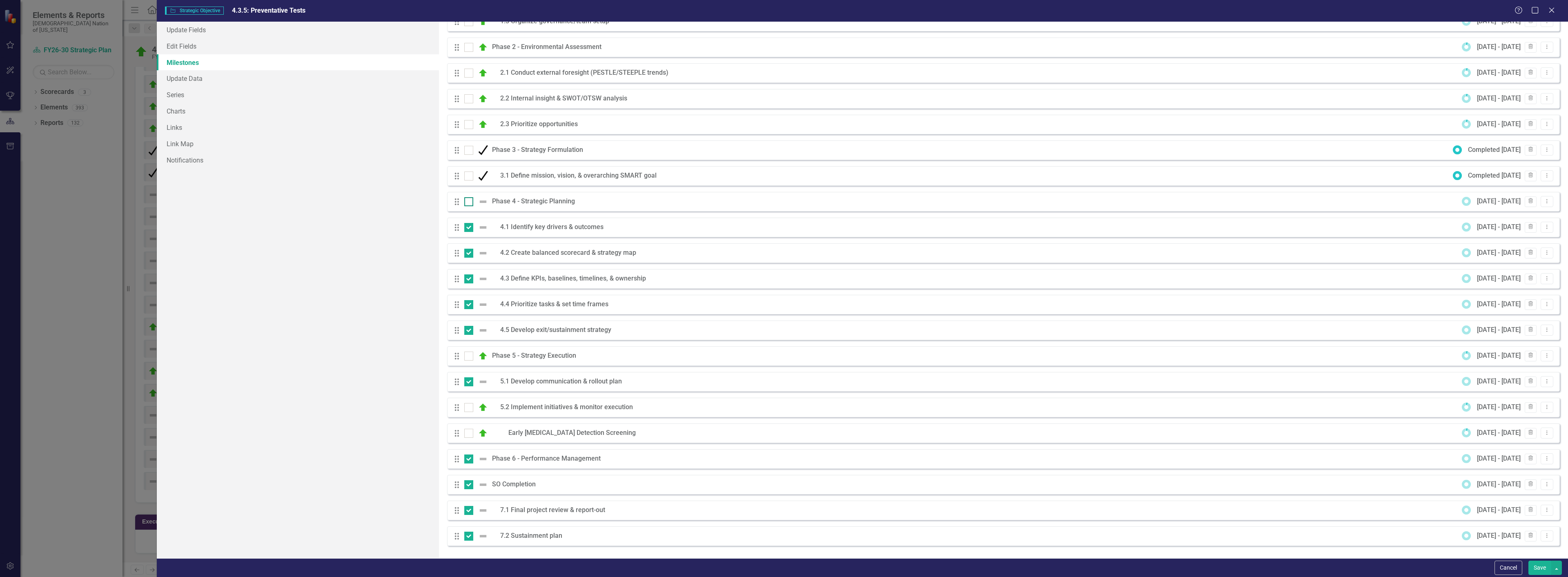
click at [469, 201] on input "checkbox" at bounding box center [467, 200] width 5 height 5
click at [457, 205] on icon "Drag" at bounding box center [456, 202] width 11 height 8
click at [1543, 199] on icon "Dropdown Menu" at bounding box center [1547, 201] width 7 height 5
click at [1517, 228] on link "Copy Duplicate Milestone" at bounding box center [1508, 230] width 77 height 15
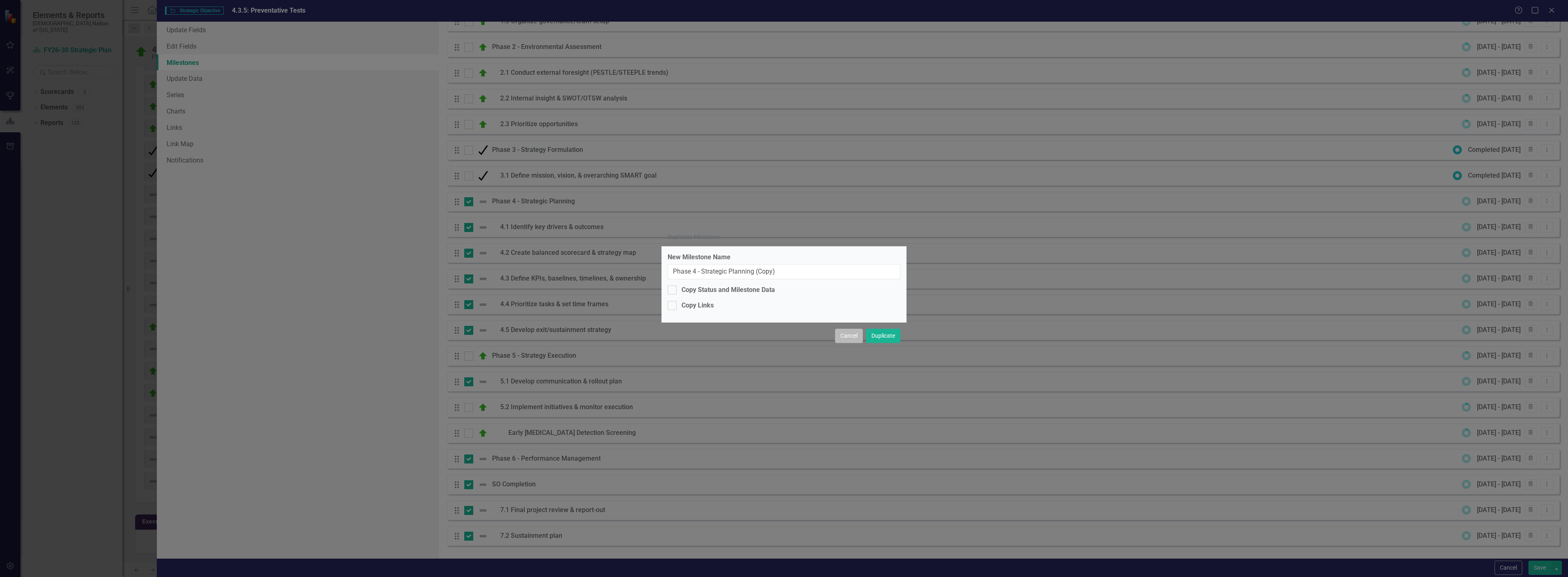
click at [851, 341] on button "Cancel" at bounding box center [849, 335] width 28 height 14
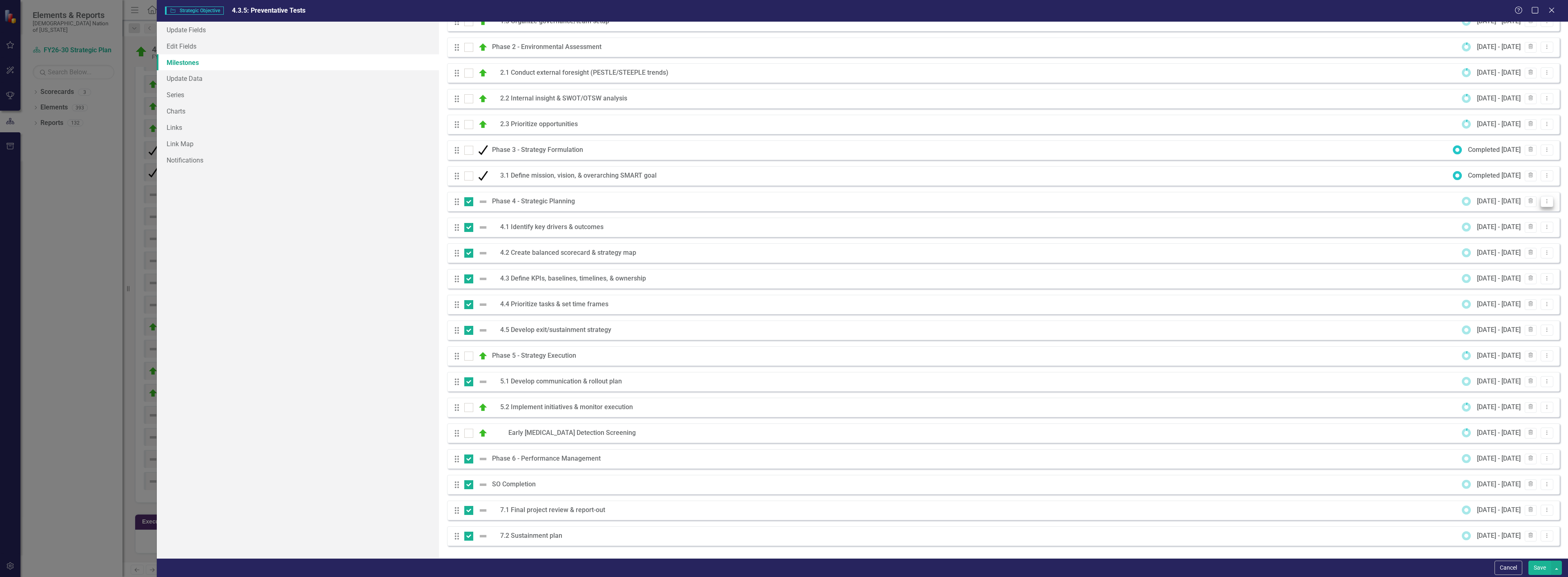
click at [1545, 204] on button "Dropdown Menu" at bounding box center [1547, 201] width 12 height 11
click at [1516, 212] on link "Edit Edit Milestone" at bounding box center [1508, 215] width 77 height 15
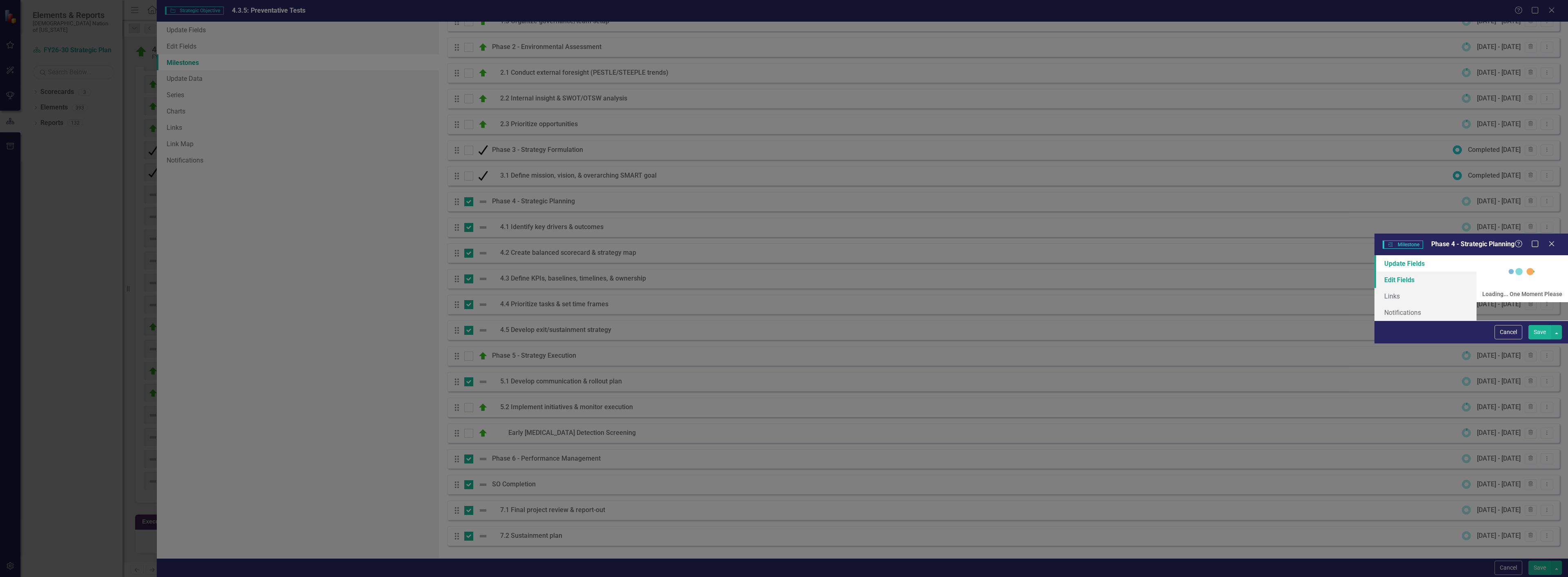
click at [1375, 271] on link "Edit Fields" at bounding box center [1425, 279] width 102 height 16
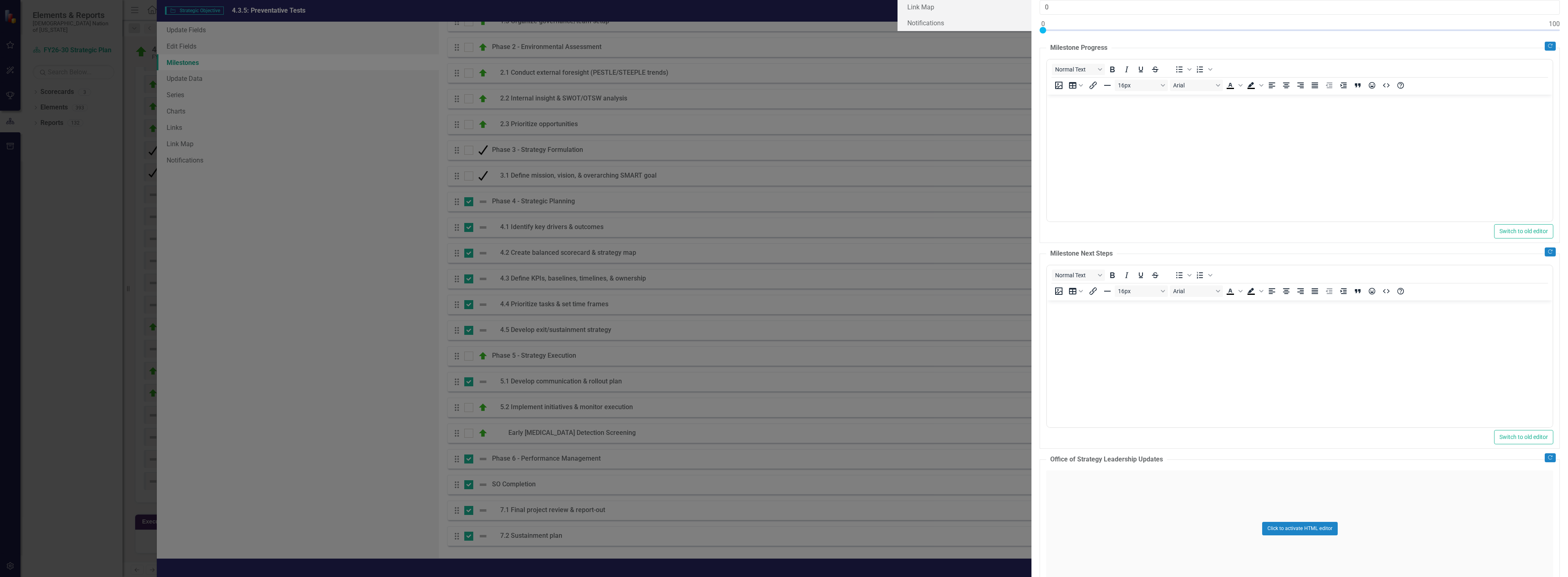
scroll to position [0, 0]
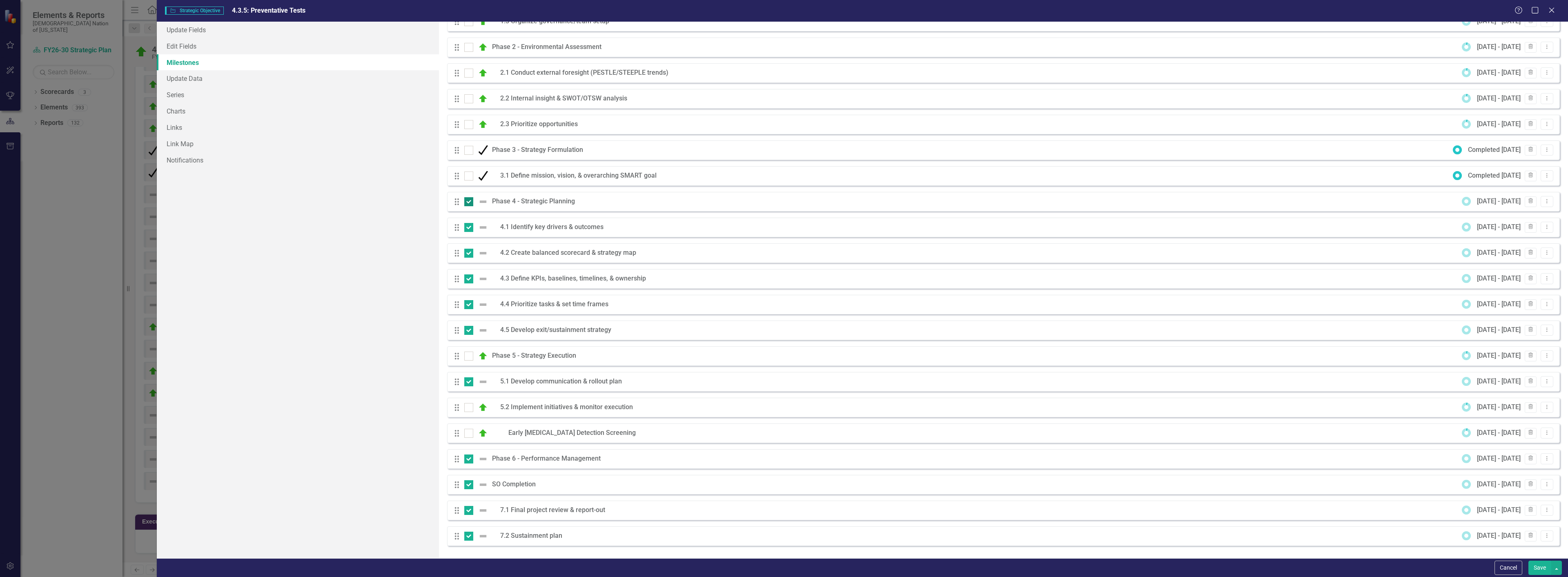
click at [483, 205] on img at bounding box center [483, 202] width 10 height 10
click at [469, 202] on input "checkbox" at bounding box center [467, 200] width 5 height 5
click at [483, 205] on img at bounding box center [483, 202] width 10 height 10
click at [469, 202] on input "checkbox" at bounding box center [467, 200] width 5 height 5
checkbox input "true"
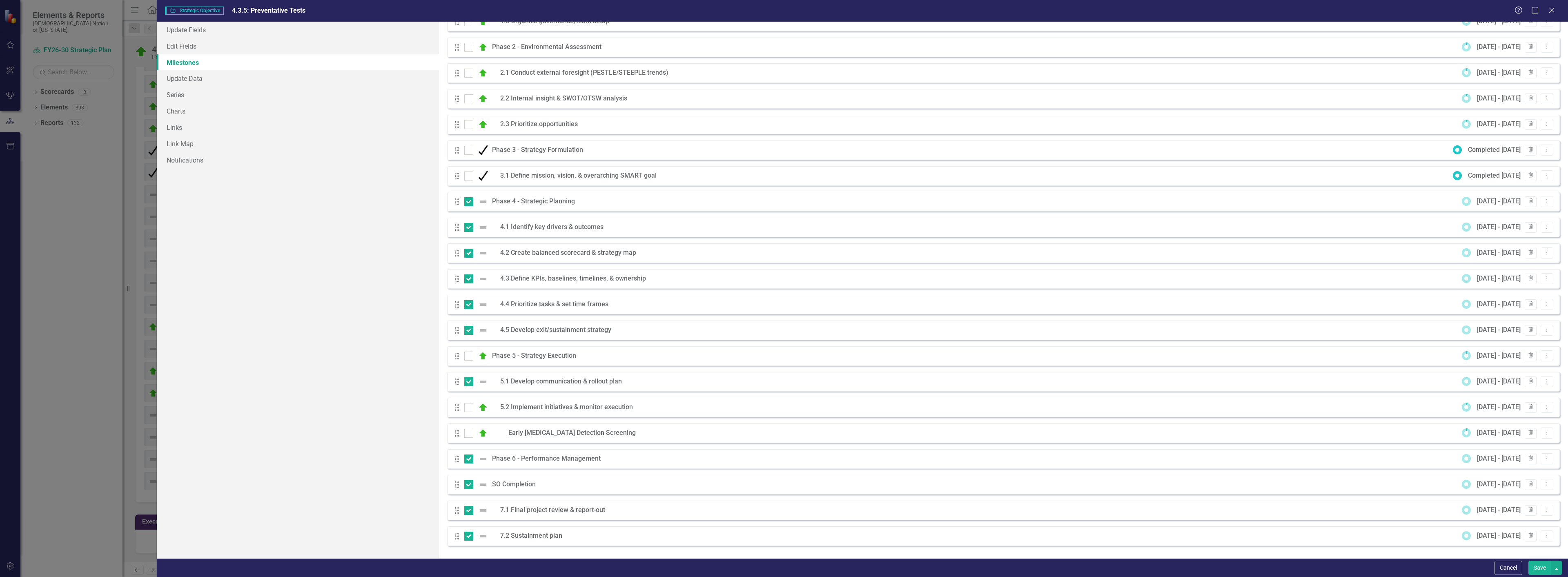
click at [461, 204] on icon "Drag" at bounding box center [456, 202] width 11 height 8
click at [457, 204] on icon "Drag" at bounding box center [456, 202] width 11 height 8
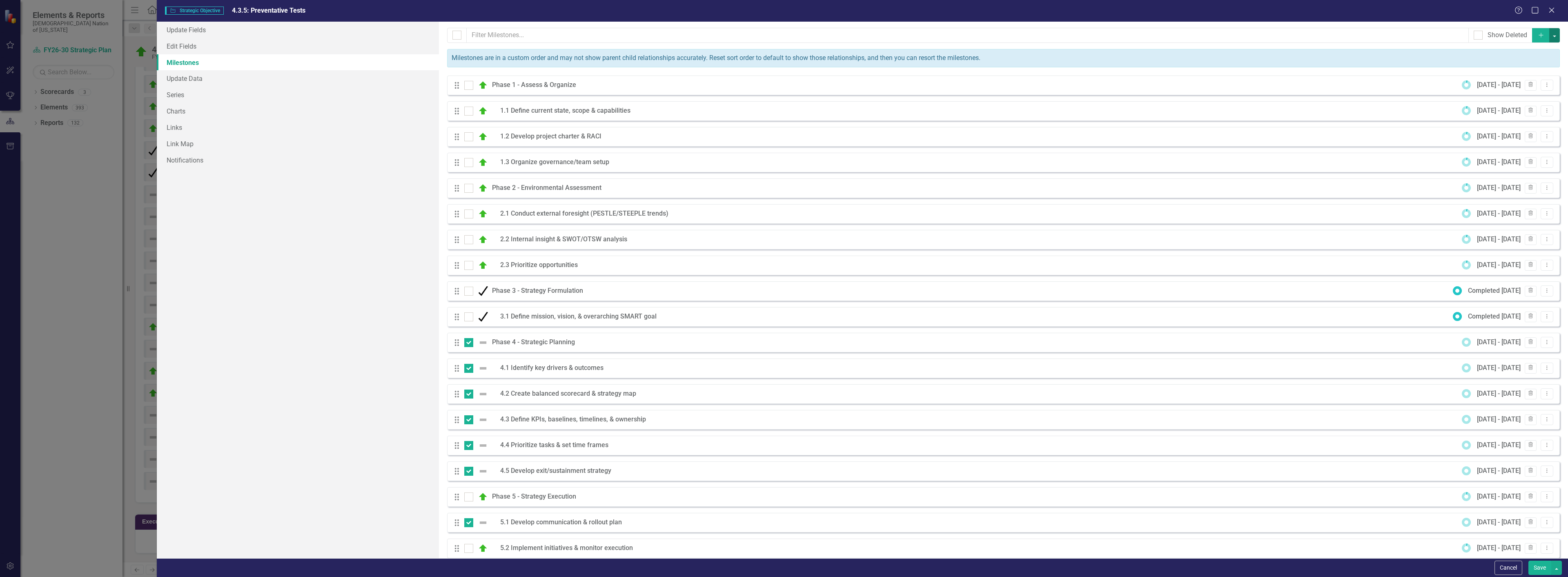
click at [1549, 37] on button "button" at bounding box center [1554, 34] width 11 height 14
click at [1502, 80] on link "Edit Multiple Edit Multiple" at bounding box center [1505, 80] width 97 height 15
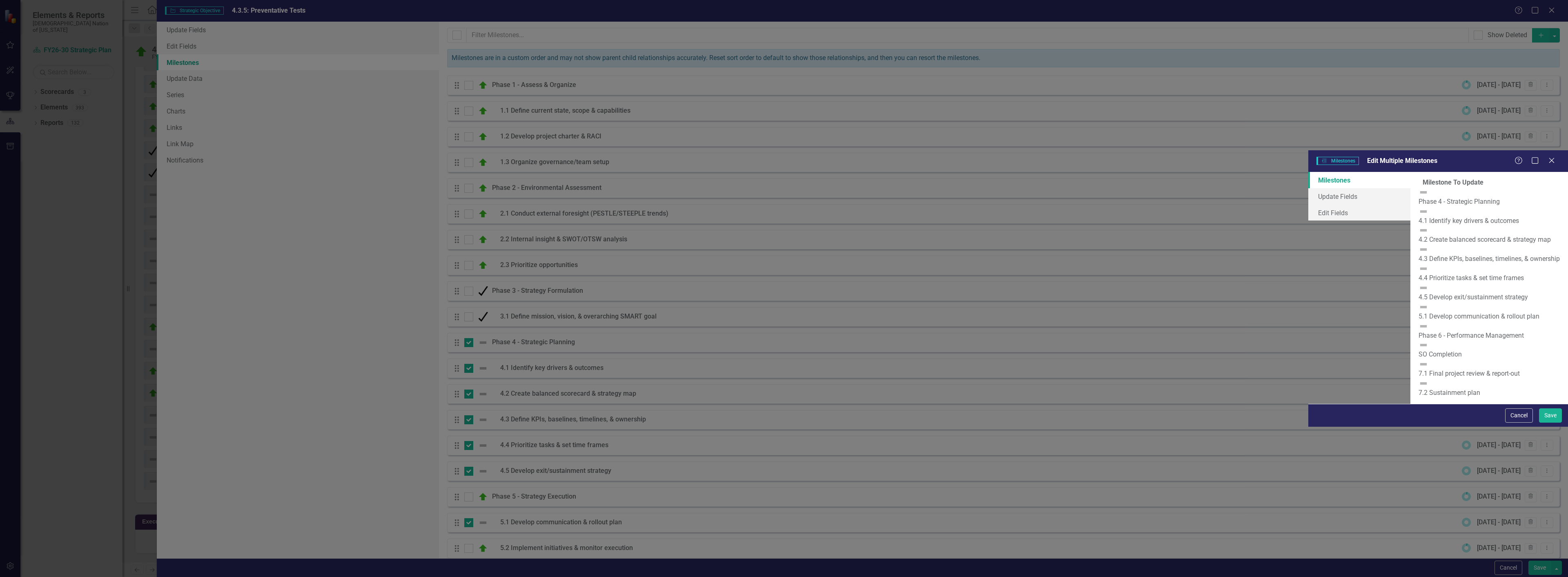
click at [1419, 188] on img at bounding box center [1424, 193] width 10 height 10
click at [1308, 205] on link "Edit Fields" at bounding box center [1359, 213] width 102 height 16
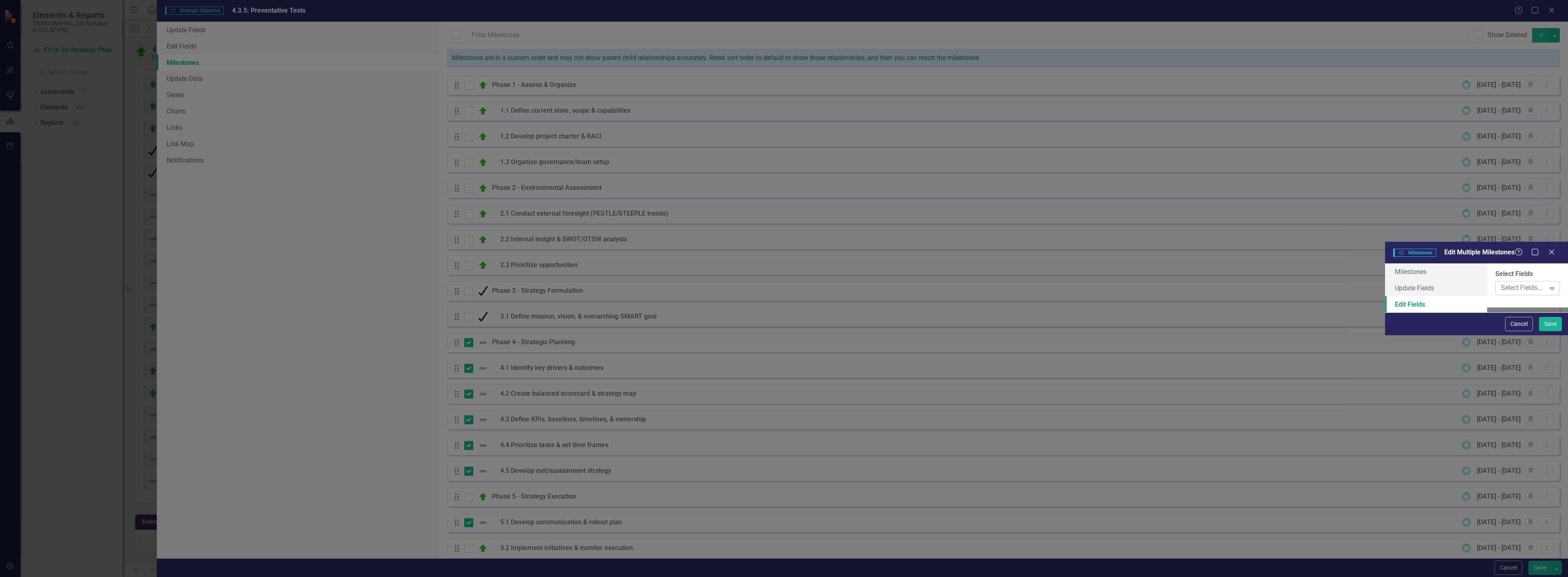
click at [1498, 283] on div at bounding box center [1521, 288] width 48 height 11
click at [599, 577] on div "Milestone" at bounding box center [784, 581] width 1568 height 9
click at [1385, 279] on link "Update Fields" at bounding box center [1436, 288] width 102 height 16
click at [1498, 271] on div at bounding box center [1521, 276] width 48 height 11
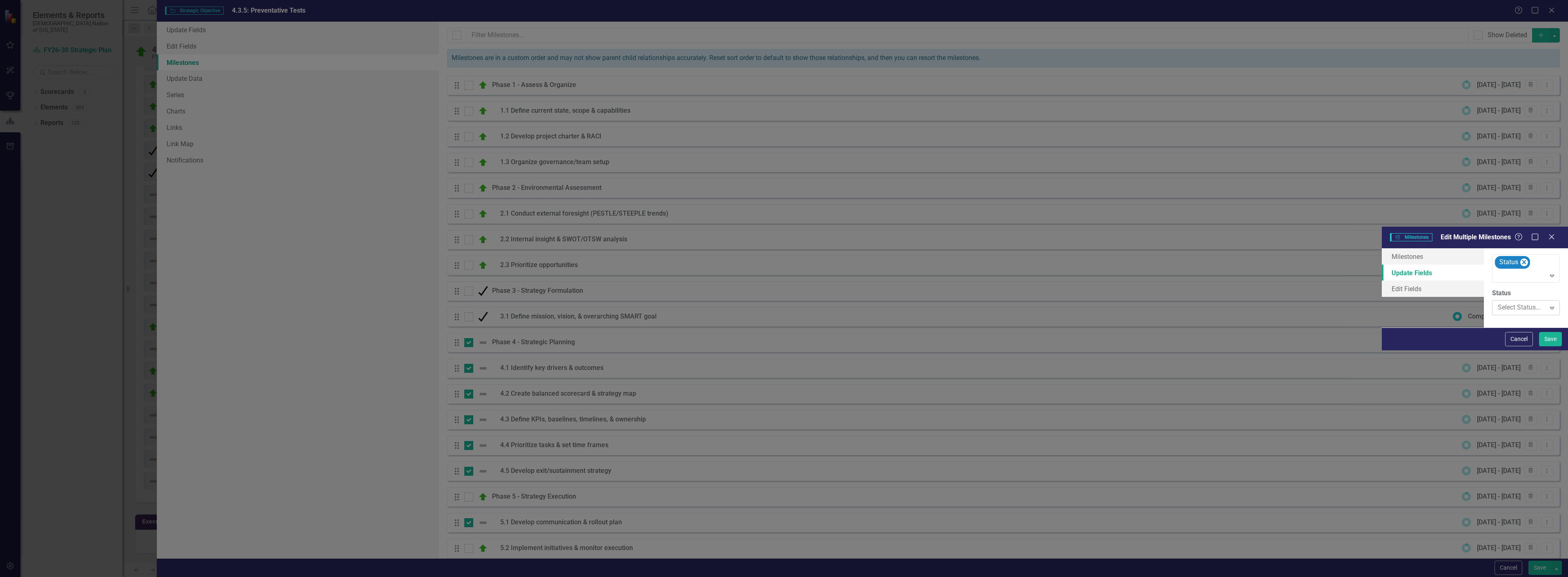
click at [1498, 302] on div at bounding box center [1519, 307] width 43 height 11
click at [1553, 347] on button "Save" at bounding box center [1551, 338] width 23 height 14
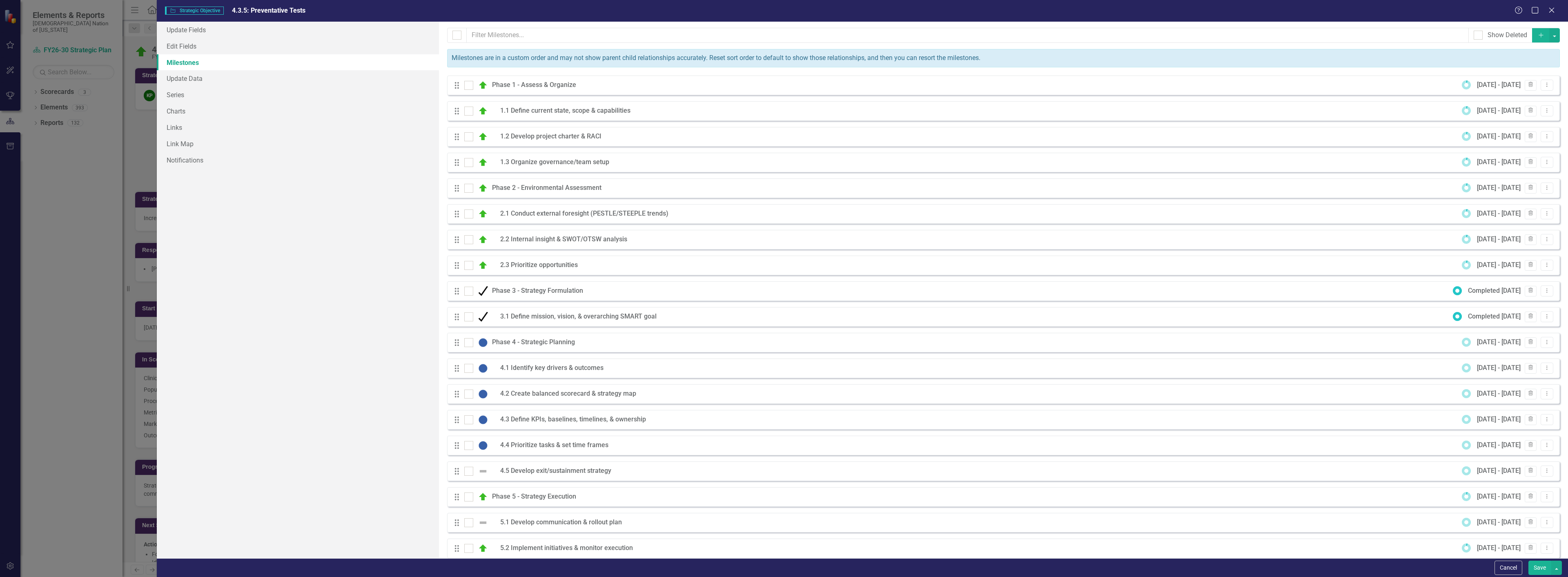
scroll to position [141, 0]
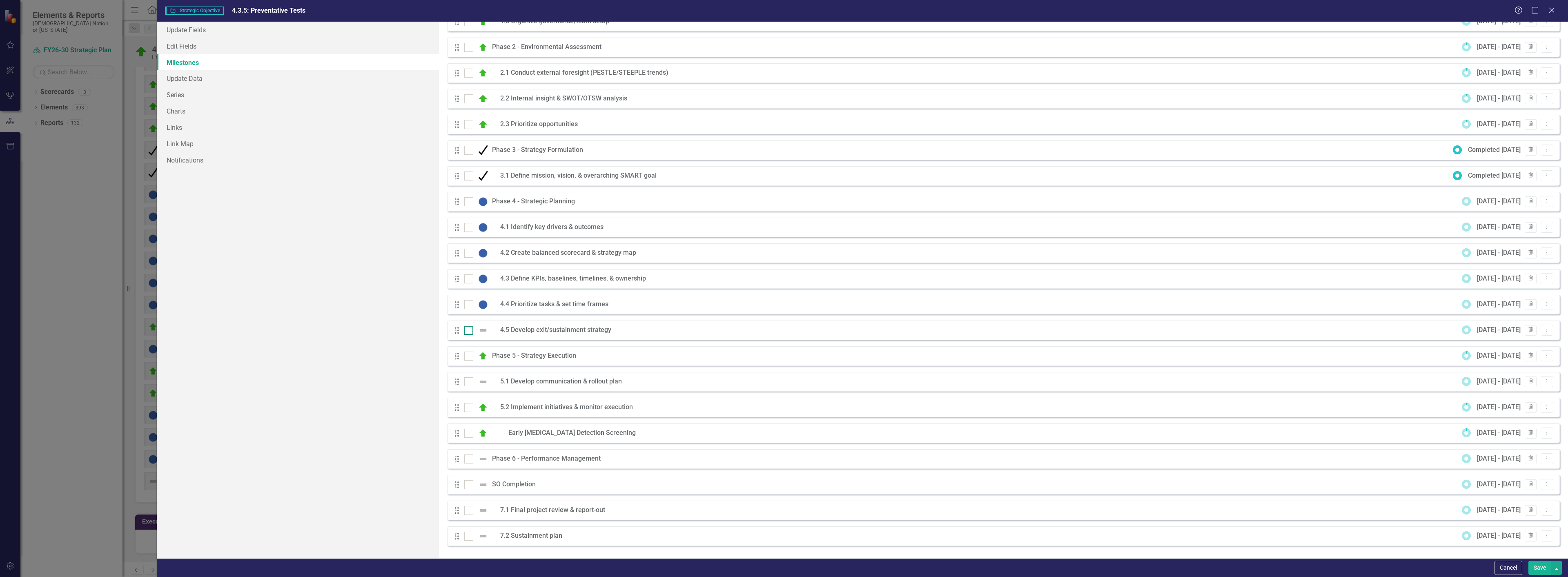
click at [484, 329] on img at bounding box center [483, 330] width 10 height 10
click at [469, 329] on input "checkbox" at bounding box center [467, 329] width 5 height 5
click at [484, 329] on img at bounding box center [483, 330] width 10 height 10
click at [469, 329] on input "checkbox" at bounding box center [467, 329] width 5 height 5
click at [459, 333] on icon at bounding box center [456, 330] width 4 height 7
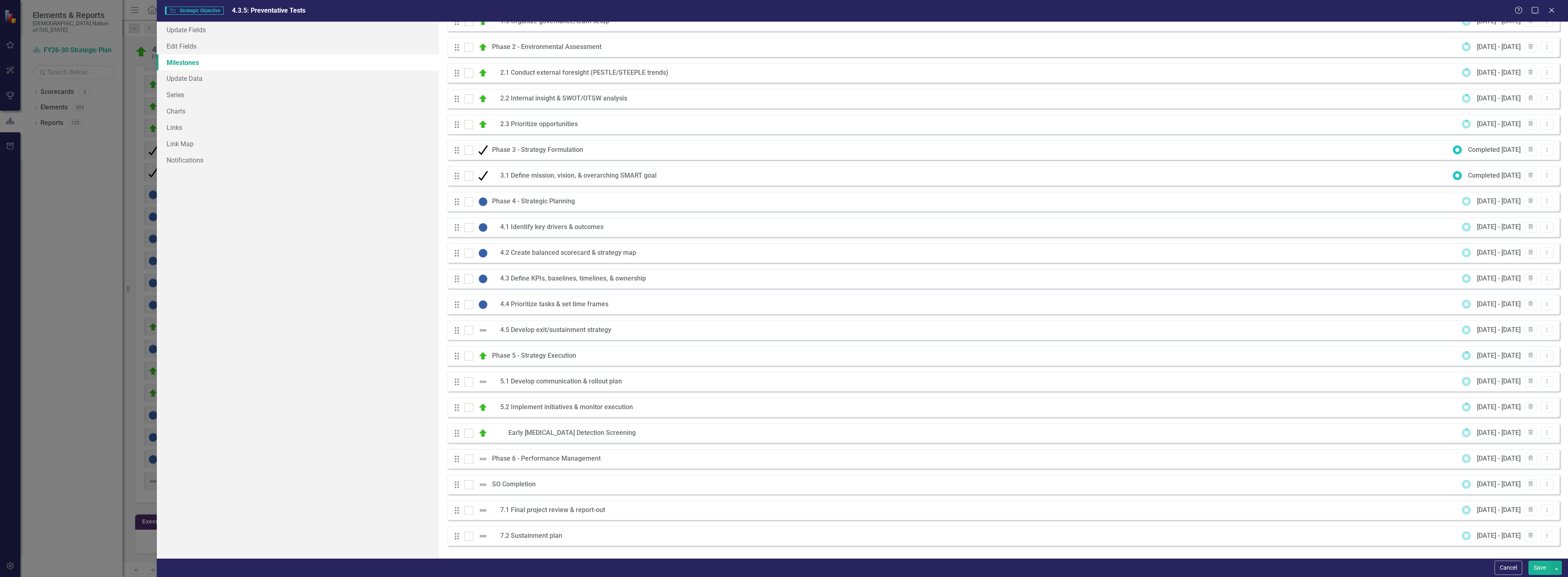
click at [459, 333] on icon at bounding box center [456, 330] width 4 height 7
click at [483, 330] on img at bounding box center [483, 330] width 10 height 10
click at [469, 330] on input "checkbox" at bounding box center [467, 329] width 5 height 5
click at [483, 330] on img at bounding box center [483, 330] width 10 height 10
click at [469, 330] on input "checkbox" at bounding box center [467, 329] width 5 height 5
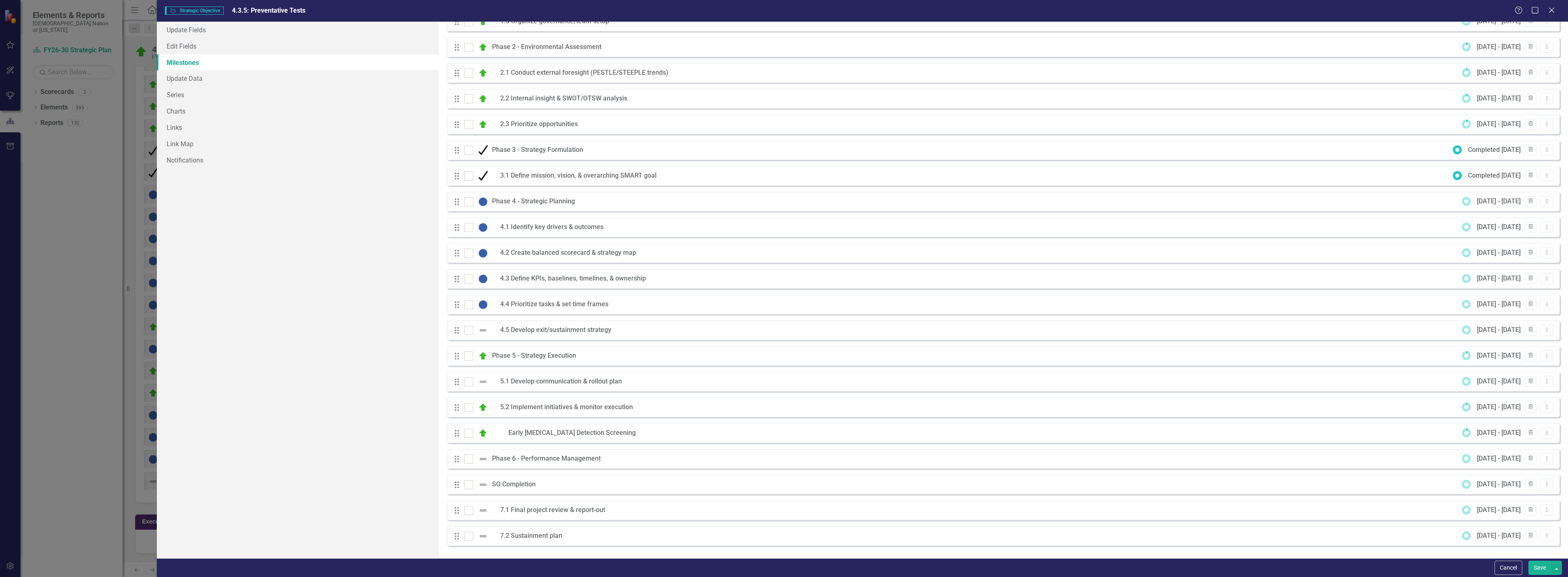
scroll to position [0, 0]
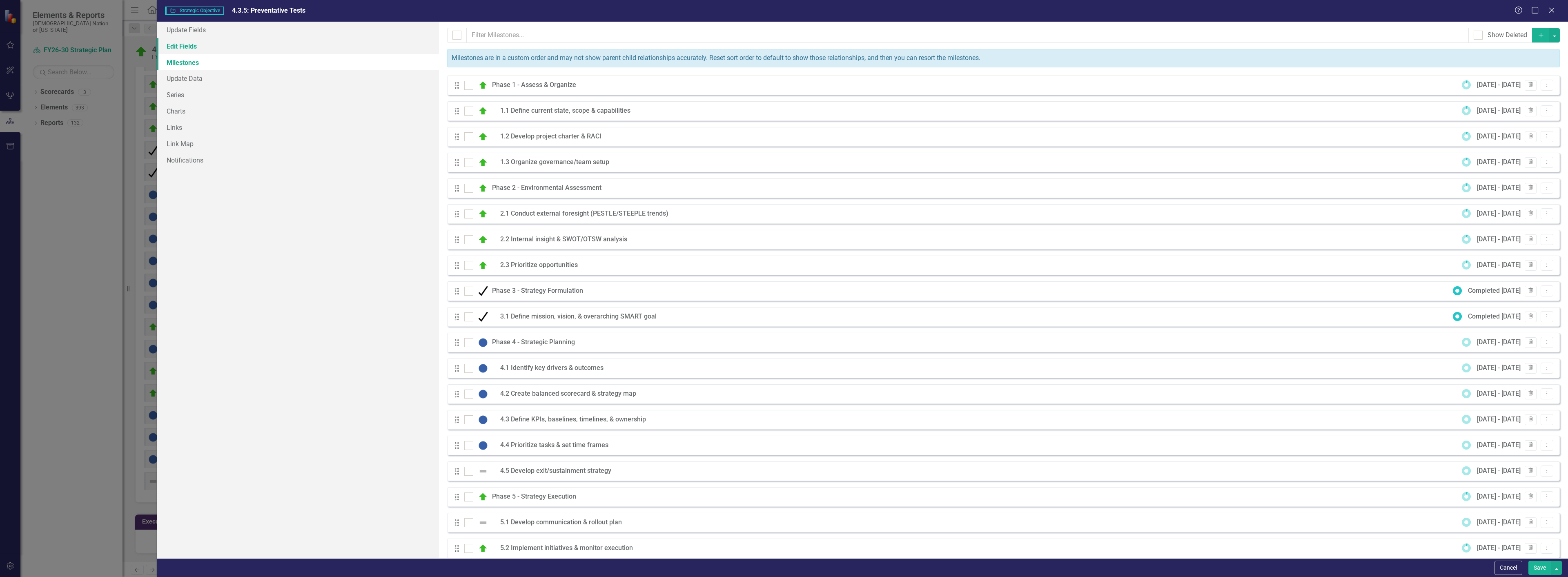
click at [195, 46] on link "Edit Fields" at bounding box center [297, 46] width 282 height 16
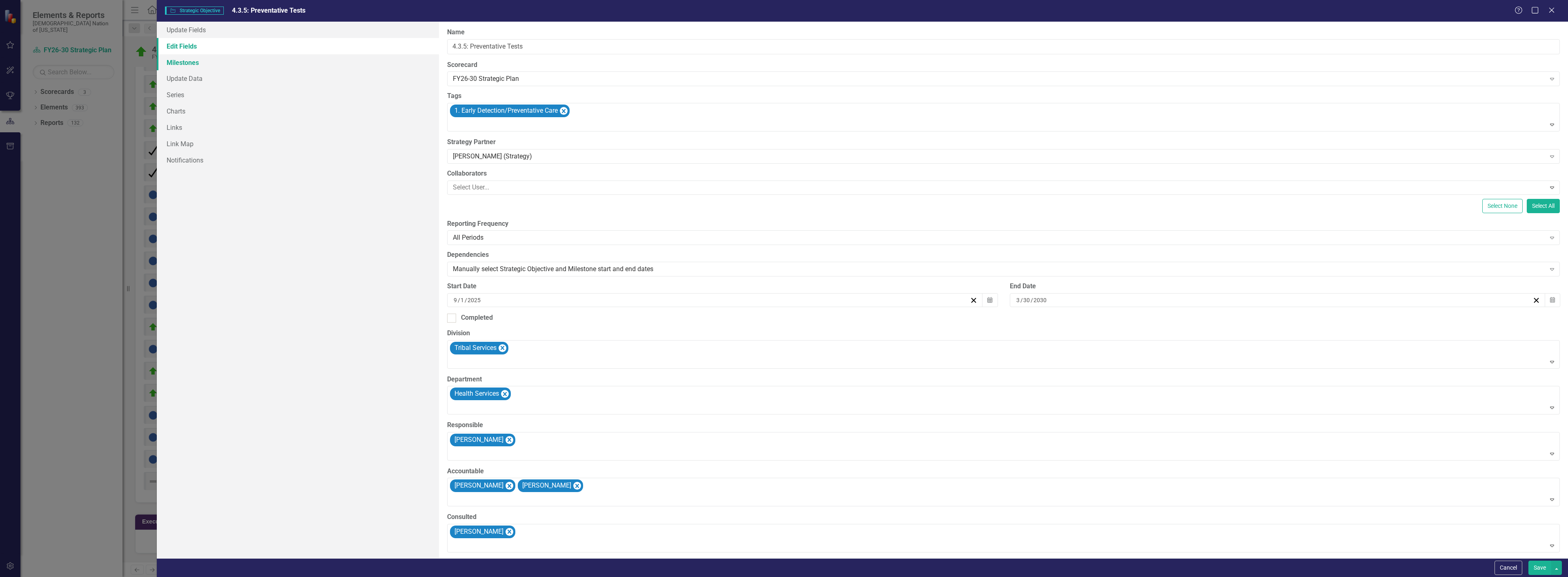
click at [190, 59] on link "Milestones" at bounding box center [297, 62] width 282 height 16
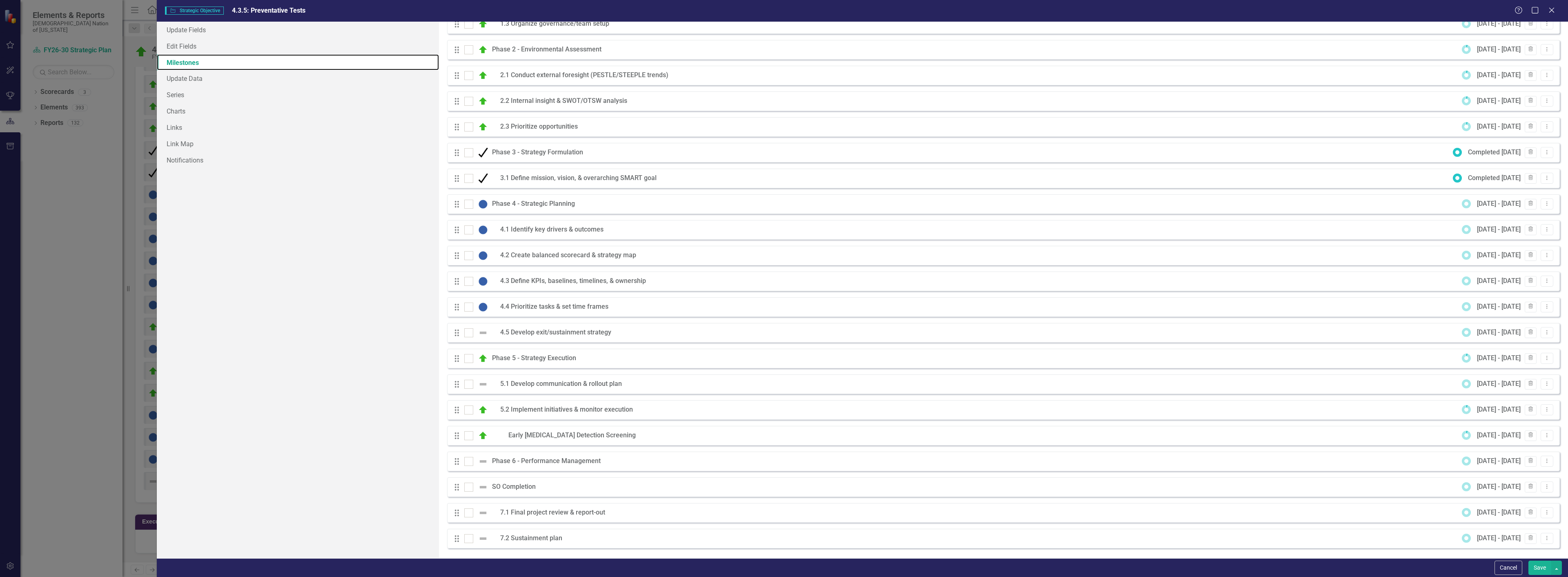
scroll to position [141, 0]
click at [480, 330] on img at bounding box center [483, 330] width 10 height 10
click at [469, 330] on input "checkbox" at bounding box center [467, 329] width 5 height 5
click at [480, 330] on img at bounding box center [483, 330] width 10 height 10
click at [469, 330] on input "checkbox" at bounding box center [467, 329] width 5 height 5
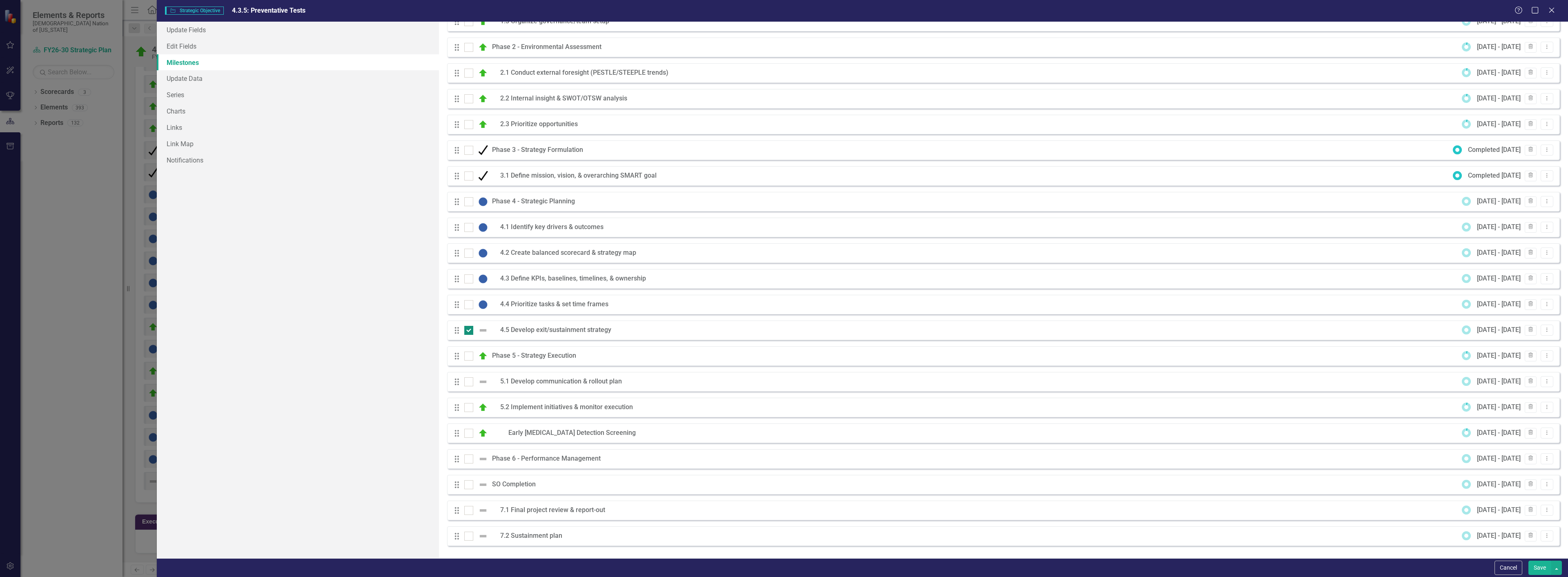
checkbox input "false"
click at [455, 332] on icon "Drag" at bounding box center [456, 330] width 11 height 8
click at [1543, 571] on button "Save" at bounding box center [1540, 567] width 23 height 14
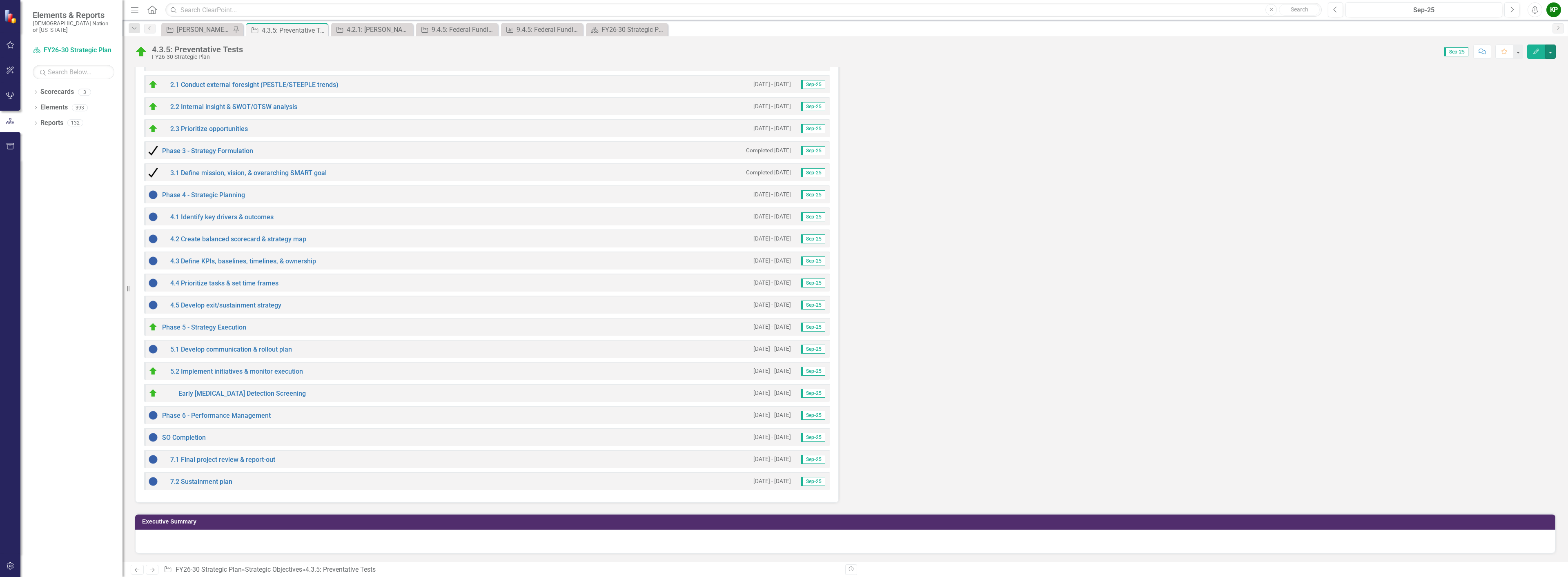
scroll to position [2341, 0]
click at [212, 25] on div "[PERSON_NAME] SO's" at bounding box center [204, 30] width 54 height 10
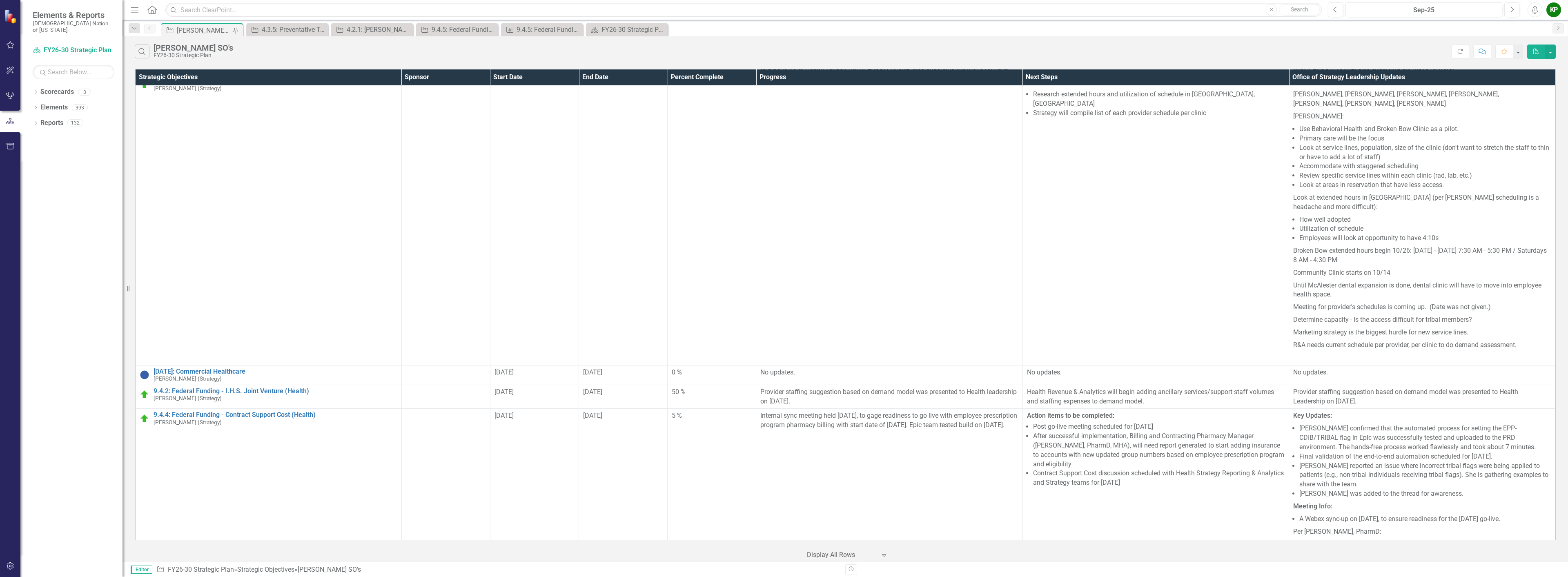
scroll to position [1348, 0]
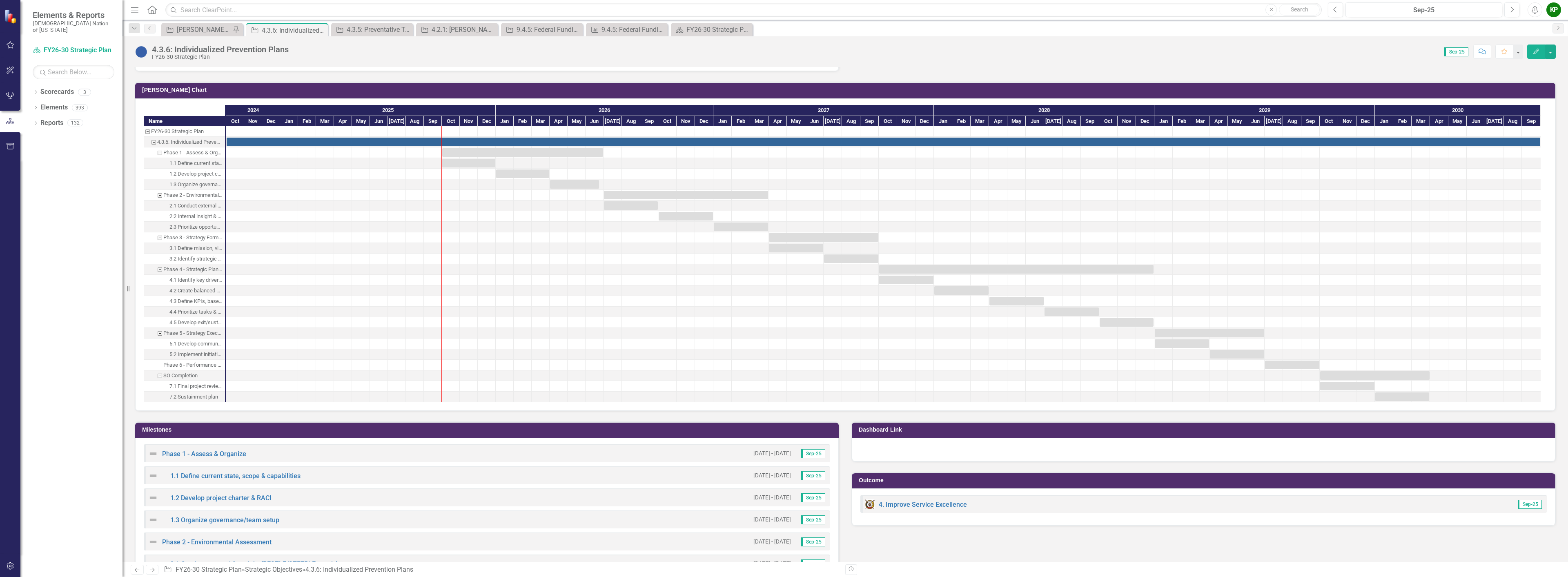
scroll to position [570, 0]
